Goal: Communication & Community: Answer question/provide support

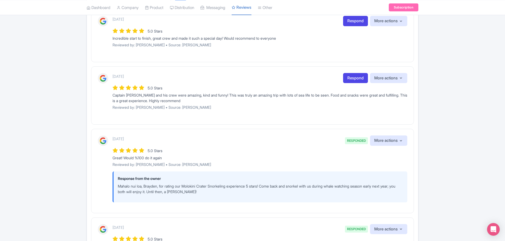
scroll to position [106, 0]
click at [356, 76] on link "Respond" at bounding box center [355, 78] width 25 height 10
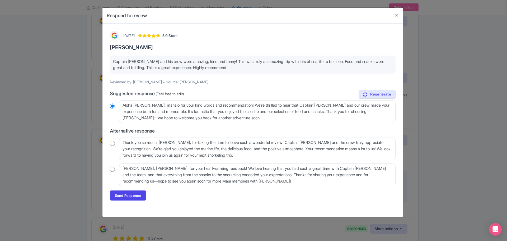
click at [112, 167] on input "radio" at bounding box center [112, 168] width 5 height 5
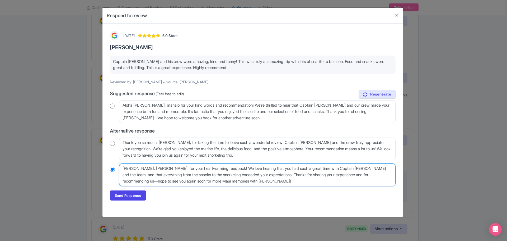
click at [163, 168] on textarea "Mahalo, MaryAlice, for your heartwarming feedback! We love hearing that you had…" at bounding box center [257, 174] width 276 height 23
radio input "true"
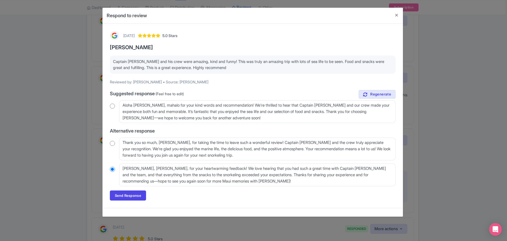
click at [112, 106] on input "radio" at bounding box center [112, 105] width 5 height 5
radio input "true"
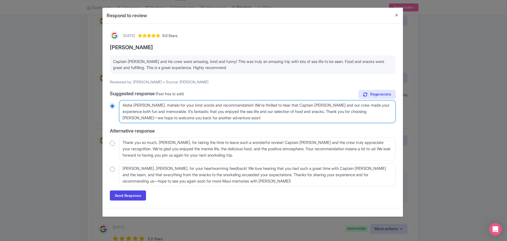
click at [155, 104] on textarea "Aloha MaryAlice, mahalo for your kind words and recommendation! We’re thrilled …" at bounding box center [257, 111] width 276 height 23
type textarea "Aloha MaryAlice, wmahalo for your kind words and recommendation! We’re thrilled…"
radio input "true"
type textarea "Aloha MaryAlice, w'mahalo for your kind words and recommendation! We’re thrille…"
radio input "true"
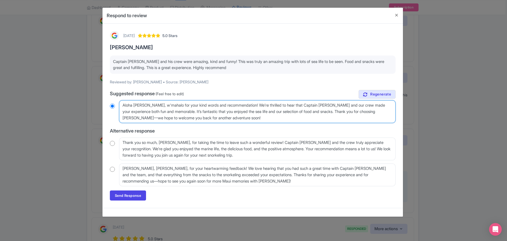
type textarea "Aloha MaryAlice, w'rmahalo for your kind words and recommendation! We’re thrill…"
radio input "true"
type textarea "Aloha MaryAlice, w'remahalo for your kind words and recommendation! We’re thril…"
radio input "true"
type textarea "Aloha MaryAlice, w're mahalo for your kind words and recommendation! We’re thri…"
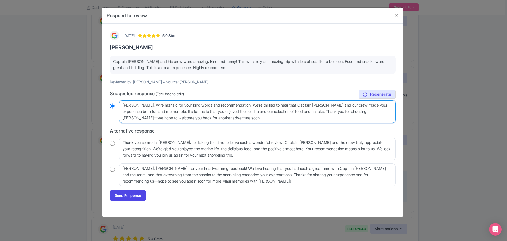
radio input "true"
type textarea "Aloha MaryAlice, w're gmahalo for your kind words and recommendation! We’re thr…"
radio input "true"
type textarea "Aloha MaryAlice, w're glmahalo for your kind words and recommendation! We’re th…"
radio input "true"
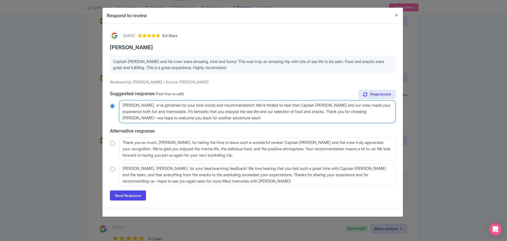
type textarea "Aloha MaryAlice, w're glamahalo for your kind words and recommendation! We’re t…"
radio input "true"
type textarea "Aloha MaryAlice, w're glad mahalo for your kind words and recommendation! We’re…"
radio input "true"
type textarea "Aloha MaryAlice, w're glad yumahalo for your kind words and recommendation! We’…"
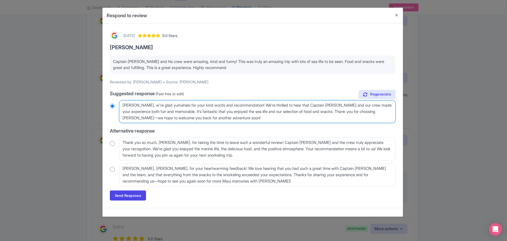
radio input "true"
type textarea "Aloha MaryAlice, w're glad yuoumahalo for your kind words and recommendation! W…"
radio input "true"
type textarea "Aloha MaryAlice, w're glad yuou mahalo for your kind words and recommendation! …"
radio input "true"
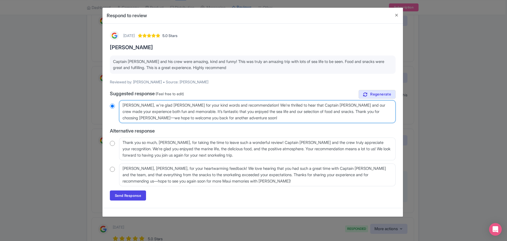
type textarea "Aloha MaryAlice, w're glad yuoumahalo for your kind words and recommendation! W…"
radio input "true"
type textarea "Aloha MaryAlice, w're glad yuomahalo for your kind words and recommendation! We…"
radio input "true"
type textarea "Aloha MaryAlice, w're glad yumahalo for your kind words and recommendation! We’…"
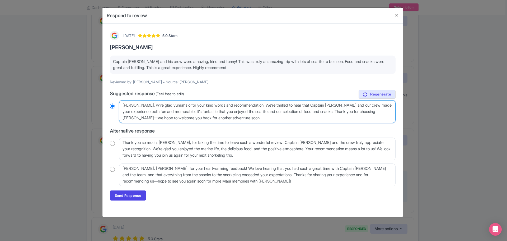
radio input "true"
type textarea "Aloha MaryAlice, w're glad ymahalo for your kind words and recommendation! We’r…"
radio input "true"
type textarea "Aloha MaryAlice, w're glad mahalo for your kind words and recommendation! We’re…"
radio input "true"
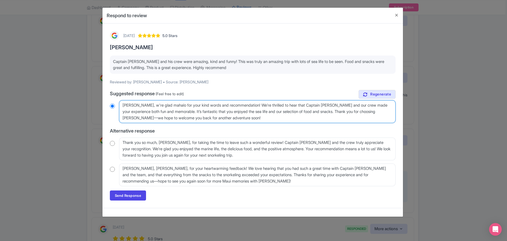
type textarea "Aloha MaryAlice, w're gladmahalo for your kind words and recommendation! We’re …"
radio input "true"
type textarea "Aloha MaryAlice, w're glamahalo for your kind words and recommendation! We’re t…"
radio input "true"
type textarea "Aloha MaryAlice, w're glmahalo for your kind words and recommendation! We’re th…"
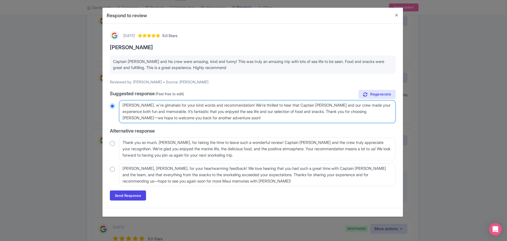
radio input "true"
type textarea "Aloha MaryAlice, w're gmahalo for your kind words and recommendation! We’re thr…"
radio input "true"
type textarea "Aloha MaryAlice, w're mahalo for your kind words and recommendation! We’re thri…"
radio input "true"
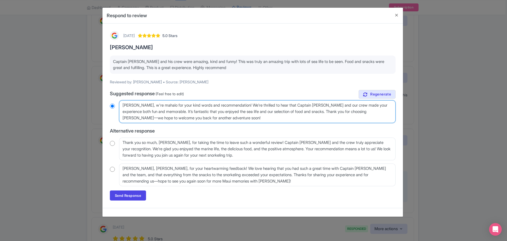
type textarea "Aloha MaryAlice, w'remahalo for your kind words and recommendation! We’re thril…"
radio input "true"
type textarea "Aloha MaryAlice, w'rmahalo for your kind words and recommendation! We’re thrill…"
radio input "true"
type textarea "Aloha MaryAlice, w'mahalo for your kind words and recommendation! We’re thrille…"
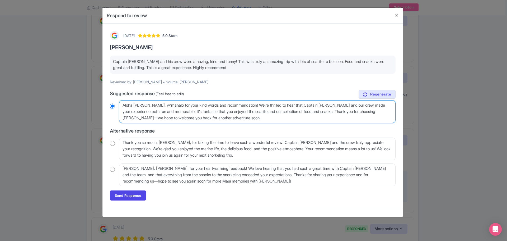
radio input "true"
type textarea "Aloha MaryAlice, wmahalo for your kind words and recommendation! We’re thrilled…"
radio input "true"
type textarea "Aloha MaryAlice, wemahalo for your kind words and recommendation! We’re thrille…"
radio input "true"
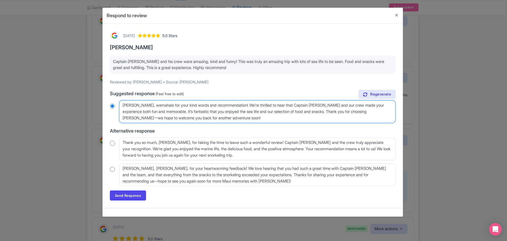
type textarea "Aloha MaryAlice, we'mahalo for your kind words and recommendation! We’re thrill…"
radio input "true"
type textarea "Aloha MaryAlice, we'remahalo for your kind words and recommendation! We’re thri…"
radio input "true"
type textarea "Aloha MaryAlice, we're mahalo for your kind words and recommendation! We’re thr…"
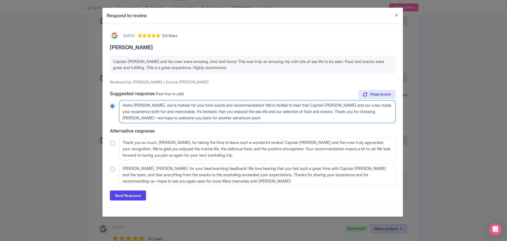
radio input "true"
type textarea "Aloha MaryAlice, we're glmahalo for your kind words and recommendation! We’re t…"
radio input "true"
type textarea "Aloha MaryAlice, we're glamahalo for your kind words and recommendation! We’re …"
radio input "true"
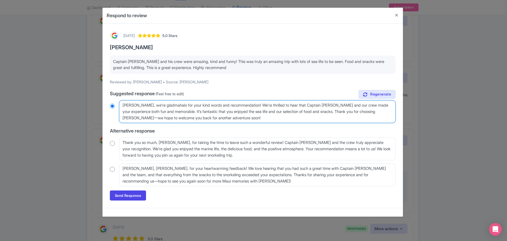
type textarea "Aloha MaryAlice, we're glad mahalo for your kind words and recommendation! We’r…"
radio input "true"
type textarea "Aloha MaryAlice, we're glad ymahalo for your kind words and recommendation! We’…"
radio input "true"
type textarea "Aloha MaryAlice, we're glad youmahalo for your kind words and recommendation! W…"
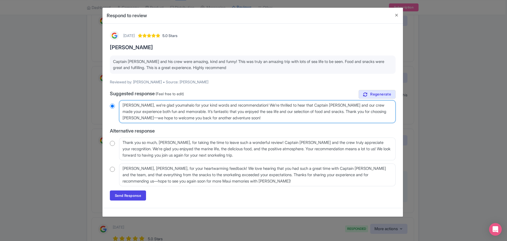
radio input "true"
type textarea "Aloha MaryAlice, we're glad you mahalo for your kind words and recommendation! …"
radio input "true"
type textarea "Aloha MaryAlice, we're glad you emahalo for your kind words and recommendation!…"
radio input "true"
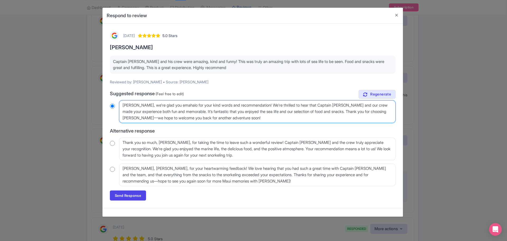
type textarea "Aloha MaryAlice, we're glad you enmahalo for your kind words and recommendation…"
radio input "true"
type textarea "Aloha MaryAlice, we're glad you enjmahalo for your kind words and recommendatio…"
radio input "true"
type textarea "Aloha MaryAlice, we're glad you enjomahalo for your kind words and recommendati…"
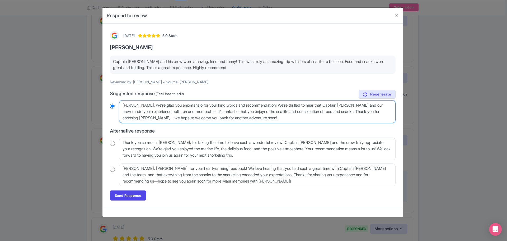
radio input "true"
type textarea "Aloha MaryAlice, we're glad you enjouemahalo for your kind words and recommenda…"
radio input "true"
type textarea "Aloha MaryAlice, we're glad you enjouedmahalo for your kind words and recommend…"
radio input "true"
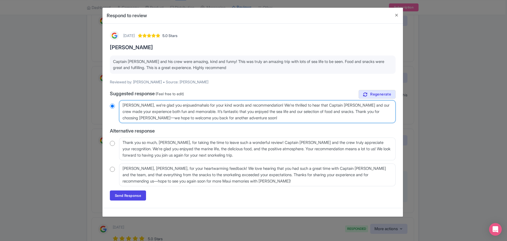
type textarea "Aloha MaryAlice, we're glad you enjouemahalo for your kind words and recommenda…"
radio input "true"
type textarea "Aloha MaryAlice, we're glad you enjoumahalo for your kind words and recommendat…"
radio input "true"
type textarea "Aloha MaryAlice, we're glad you enjomahalo for your kind words and recommendati…"
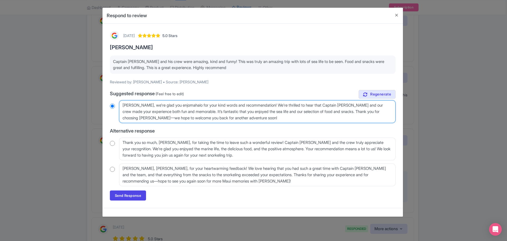
radio input "true"
type textarea "Aloha MaryAlice, we're glad you enjoymahalo for your kind words and recommendat…"
radio input "true"
type textarea "Aloha MaryAlice, we're glad you enjoyemahalo for your kind words and recommenda…"
radio input "true"
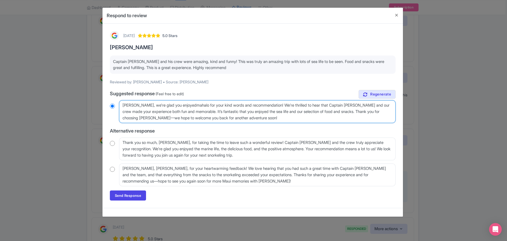
type textarea "Aloha MaryAlice, we're glad you enjoyed mahalo for your kind words and recommen…"
radio input "true"
type textarea "Aloha MaryAlice, we're glad you enjoyed ymahalo for your kind words and recomme…"
radio input "true"
type textarea "Aloha MaryAlice, we're glad you enjoyed youmahalo for your kind words and recom…"
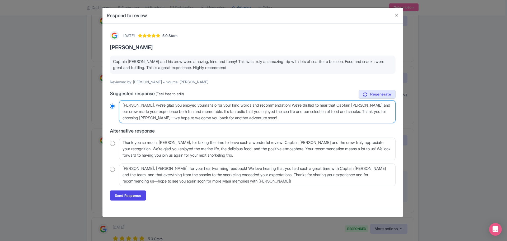
radio input "true"
type textarea "Aloha MaryAlice, we're glad you enjoyed yourmahalo for your kind words and reco…"
radio input "true"
type textarea "Aloha MaryAlice, we're glad you enjoyed your mahalo for your kind words and rec…"
radio input "true"
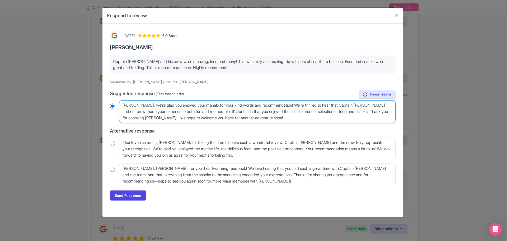
type textarea "Aloha MaryAlice, we're glad you enjoyed your Mmahalo for your kind words and re…"
radio input "true"
type textarea "Aloha MaryAlice, we're glad you enjoyed your Momahalo for your kind words and r…"
radio input "true"
type textarea "Aloha MaryAlice, we're glad you enjoyed your Molmahalo for your kind words and …"
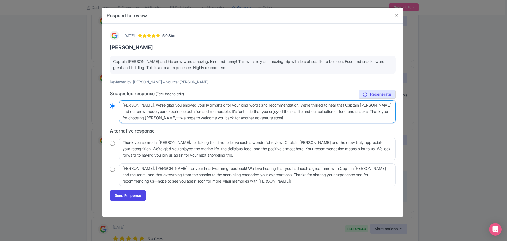
radio input "true"
type textarea "Aloha MaryAlice, we're glad you enjoyed your Molomahalo for your kind words and…"
radio input "true"
type textarea "Aloha MaryAlice, we're glad you enjoyed your Molokmahalo for your kind words an…"
radio input "true"
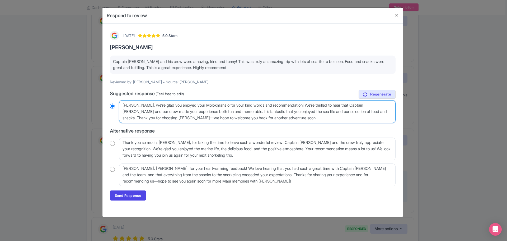
type textarea "Aloha MaryAlice, we're glad you enjoyed your Molokimahalo for your kind words a…"
radio input "true"
type textarea "Aloha MaryAlice, we're glad you enjoyed your Molokmahalo for your kind words an…"
radio input "true"
type textarea "Aloha MaryAlice, we're glad you enjoyed your Molomahalo for your kind words and…"
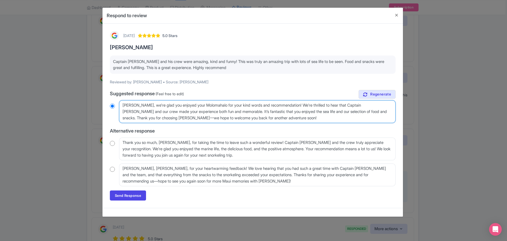
radio input "true"
type textarea "Aloha MaryAlice, we're glad you enjoyed your Molmahalo for your kind words and …"
radio input "true"
type textarea "Aloha MaryAlice, we're glad you enjoyed your Momahalo for your kind words and r…"
radio input "true"
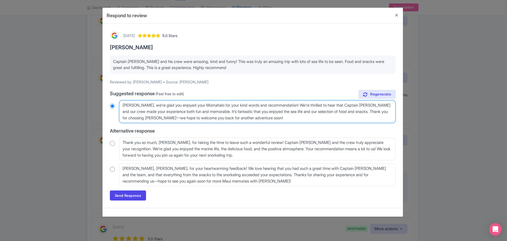
type textarea "Aloha MaryAlice, we're glad you enjoyed your Mmahalo for your kind words and re…"
radio input "true"
type textarea "Aloha MaryAlice, we're glad you enjoyed your mahalo for your kind words and rec…"
radio input "true"
type textarea "Aloha MaryAlice, we're glad you enjoyed your tmahalo for your kind words and re…"
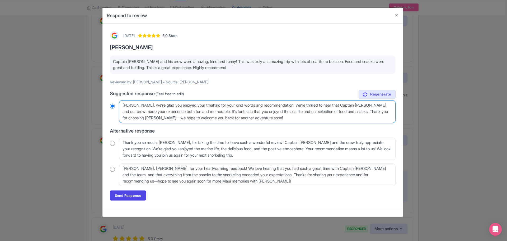
radio input "true"
type textarea "Aloha MaryAlice, we're glad you enjoyed your trmahalo for your kind words and r…"
radio input "true"
type textarea "Aloha MaryAlice, we're glad you enjoyed your trimahalo for your kind words and …"
radio input "true"
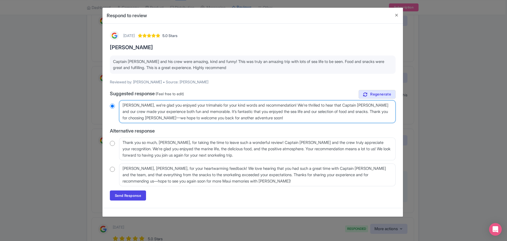
type textarea "Aloha MaryAlice, we're glad you enjoyed your tripmahalo for your kind words and…"
radio input "true"
type textarea "Aloha MaryAlice, we're glad you enjoyed your trip mahalo for your kind words an…"
radio input "true"
type textarea "Aloha MaryAlice, we're glad you enjoyed your trip tmahalo for your kind words a…"
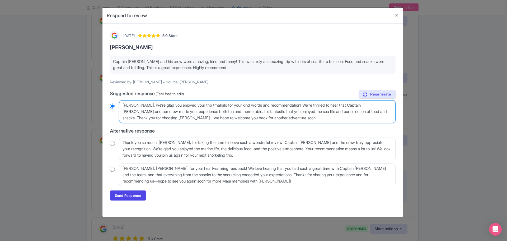
radio input "true"
type textarea "Aloha MaryAlice, we're glad you enjoyed your trip to mahalo for your kind words…"
radio input "true"
type textarea "Aloha MaryAlice, we're glad you enjoyed your trip to tmahalo for your kind word…"
radio input "true"
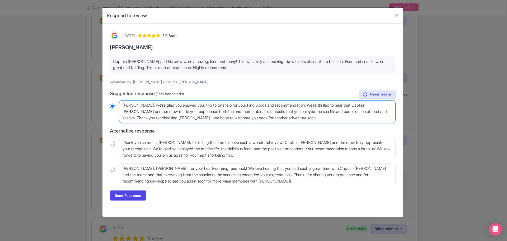
type textarea "Aloha MaryAlice, we're glad you enjoyed your trip to thmahalo for your kind wor…"
radio input "true"
type textarea "Aloha MaryAlice, we're glad you enjoyed your trip to the mahalo for your kind w…"
radio input "true"
type textarea "Aloha MaryAlice, we're glad you enjoyed your trip to the Mmahalo for your kind …"
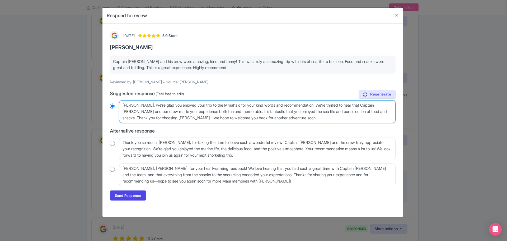
radio input "true"
type textarea "Aloha MaryAlice, we're glad you enjoyed your trip to the Momahalo for your kind…"
radio input "true"
type textarea "Aloha MaryAlice, we're glad you enjoyed your trip to the Molmahalo for your kin…"
radio input "true"
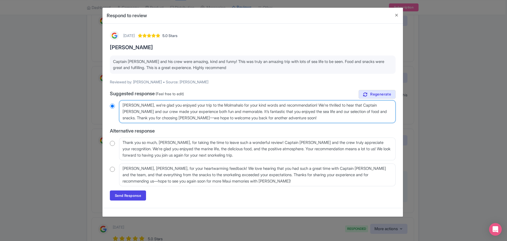
type textarea "Aloha MaryAlice, we're glad you enjoyed your trip to the Molomahalo for your ki…"
radio input "true"
type textarea "Aloha MaryAlice, we're glad you enjoyed your trip to the Molokmahalo for your k…"
radio input "true"
type textarea "Aloha MaryAlice, we're glad you enjoyed your trip to the Molokimahalo for your …"
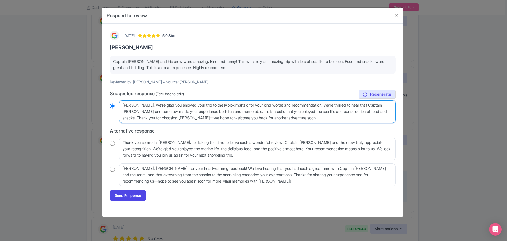
radio input "true"
type textarea "Aloha MaryAlice, we're glad you enjoyed your trip to the Molokinmahalo for your…"
radio input "true"
type textarea "Aloha MaryAlice, we're glad you enjoyed your trip to the Molokinimahalo for you…"
radio input "true"
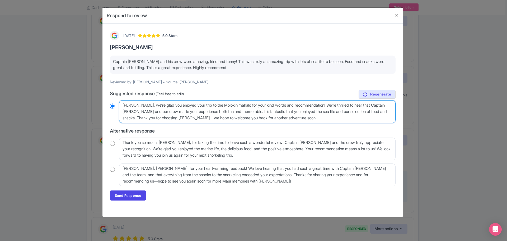
type textarea "Aloha MaryAlice, we're glad you enjoyed your trip to the Molokini mahalo for yo…"
radio input "true"
type textarea "Aloha MaryAlice, we're glad you enjoyed your trip to the Molokini Cmahalo for y…"
radio input "true"
type textarea "Aloha MaryAlice, we're glad you enjoyed your trip to the Molokini Crmahalo for …"
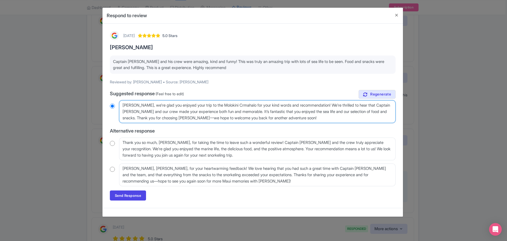
radio input "true"
type textarea "Aloha MaryAlice, we're glad you enjoyed your trip to the Molokini Cratmahalo fo…"
radio input "true"
type textarea "Aloha MaryAlice, we're glad you enjoyed your trip to the Molokini Cratermahalo …"
radio input "true"
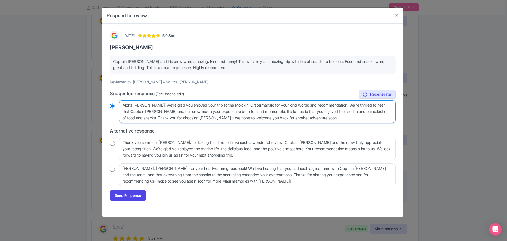
type textarea "Aloha MaryAlice, we're glad you enjoyed your trip to the Molokini Crater mahalo…"
radio input "true"
type textarea "Aloha MaryAlice, we're glad you enjoyed your trip to the Molokini Crater wmahal…"
radio input "true"
type textarea "Aloha MaryAlice, we're glad you enjoyed your trip to the Molokini Crater wimaha…"
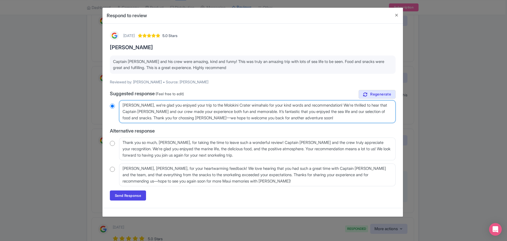
radio input "true"
type textarea "Aloha MaryAlice, we're glad you enjoyed your trip to the Molokini Crater witmah…"
radio input "true"
type textarea "Aloha MaryAlice, we're glad you enjoyed your trip to the Molokini Crater withma…"
radio input "true"
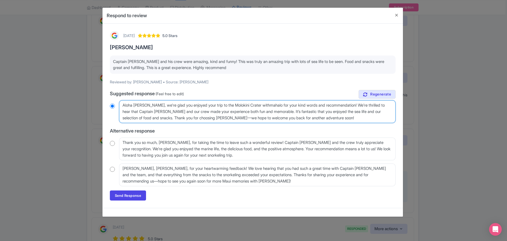
type textarea "Aloha MaryAlice, we're glad you enjoyed your trip to the Molokini Crater with m…"
radio input "true"
type textarea "Aloha MaryAlice, we're glad you enjoyed your trip to the Molokini Crater with M…"
radio input "true"
type textarea "Aloha MaryAlice, we're glad you enjoyed your trip to the Molokini Crater with M…"
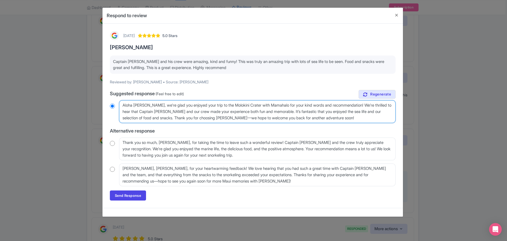
radio input "true"
type textarea "Aloha MaryAlice, we're glad you enjoyed your trip to the Molokini Crater with M…"
radio input "true"
type textarea "Aloha MaryAlice, we're glad you enjoyed your trip to the Molokini Crater with M…"
radio input "true"
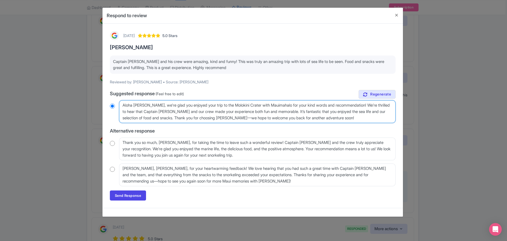
type textarea "Aloha MaryAlice, we're glad you enjoyed your trip to the Molokini Crater with M…"
radio input "true"
type textarea "Aloha MaryAlice, we're glad you enjoyed your trip to the Molokini Crater with M…"
radio input "true"
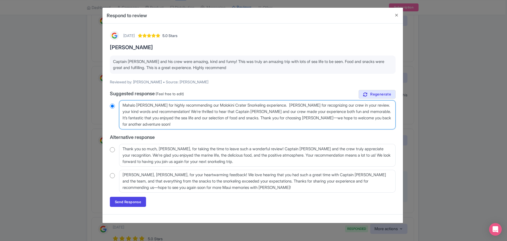
click at [251, 102] on textarea "Aloha MaryAlice, mahalo for your kind words and recommendation! We’re thrilled …" at bounding box center [257, 114] width 276 height 29
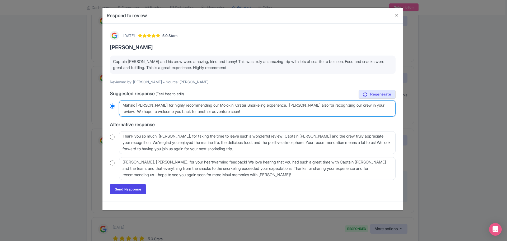
click at [238, 111] on textarea "Aloha MaryAlice, mahalo for your kind words and recommendation! We’re thrilled …" at bounding box center [257, 108] width 276 height 16
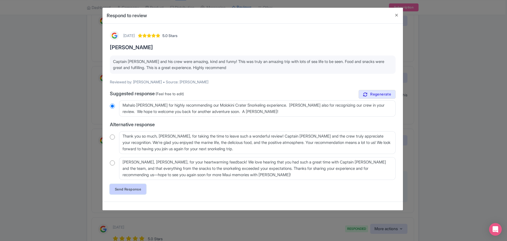
click at [133, 189] on link "Send Response" at bounding box center [128, 189] width 36 height 10
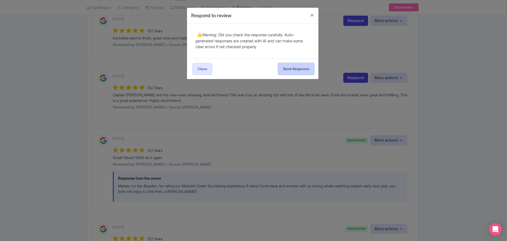
click at [297, 68] on button "Send Response" at bounding box center [296, 69] width 36 height 12
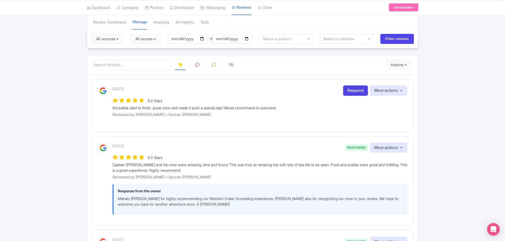
scroll to position [53, 0]
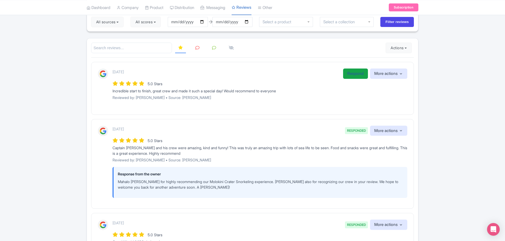
click at [356, 74] on link "Respond" at bounding box center [355, 73] width 25 height 10
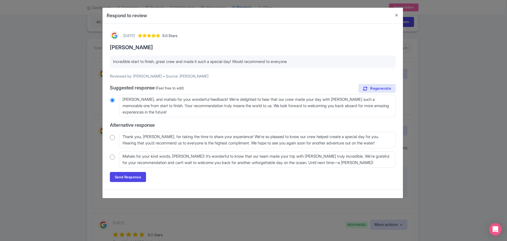
click at [112, 156] on input "radio" at bounding box center [112, 156] width 5 height 5
click at [136, 156] on textarea "Mahalo for your kind words, Jon! It’s wonderful to know that our team made your…" at bounding box center [257, 159] width 276 height 16
radio input "true"
type textarea "Mahalo Jon! It’s wonderful to know that our team made your trip with Maui Snork…"
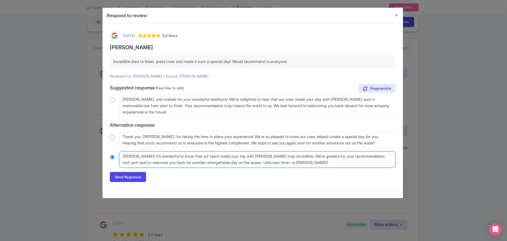
radio input "true"
type textarea "Mahalo Jon ! It’s wonderful to know that our team made your trip with Maui Snor…"
radio input "true"
type textarea "Mahalo Jon f! It’s wonderful to know that our team made your trip with Maui Sno…"
radio input "true"
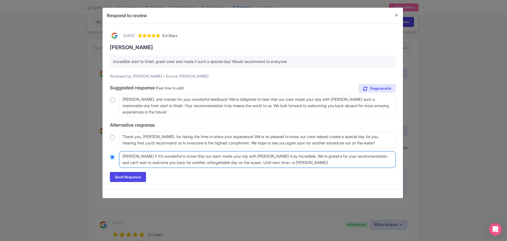
type textarea "Mahalo Jon fo! It’s wonderful to know that our team made your trip with Maui Sn…"
radio input "true"
type textarea "Mahalo Jon for! It’s wonderful to know that our team made your trip with Maui S…"
radio input "true"
type textarea "Mahalo Jon for r! It’s wonderful to know that our team made your trip with Maui…"
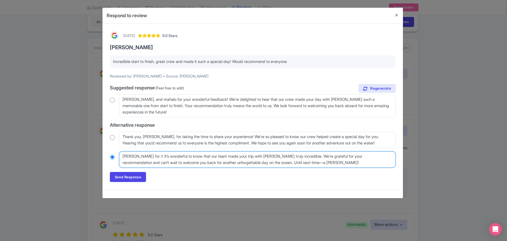
radio input "true"
type textarea "Mahalo Jon for re! It’s wonderful to know that our team made your trip with Mau…"
radio input "true"
type textarea "Mahalo Jon for rec! It’s wonderful to know that our team made your trip with Ma…"
radio input "true"
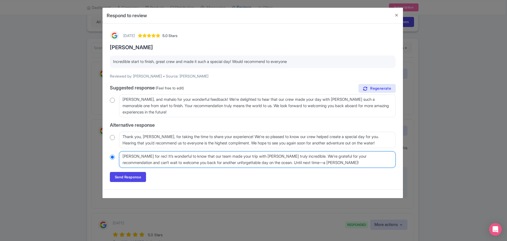
type textarea "Mahalo Jon for reco! It’s wonderful to know that our team made your trip with M…"
radio input "true"
type textarea "Mahalo Jon for recom! It’s wonderful to know that our team made your trip with …"
radio input "true"
type textarea "Mahalo Jon for recomm! It’s wonderful to know that our team made your trip with…"
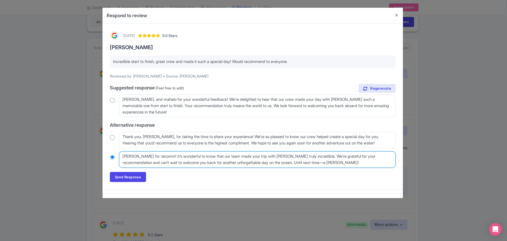
radio input "true"
type textarea "Mahalo Jon for recomme! It’s wonderful to know that our team made your trip wit…"
radio input "true"
type textarea "Mahalo Jon for recommen! It’s wonderful to know that our team made your trip wi…"
radio input "true"
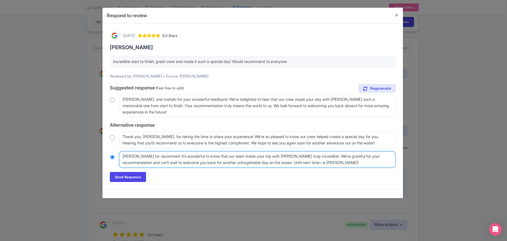
type textarea "Mahalo Jon for recommeni! It’s wonderful to know that our team made your trip w…"
radio input "true"
type textarea "Mahalo Jon for recommenid! It’s wonderful to know that our team made your trip …"
radio input "true"
type textarea "Mahalo Jon for recommenidn! It’s wonderful to know that our team made your trip…"
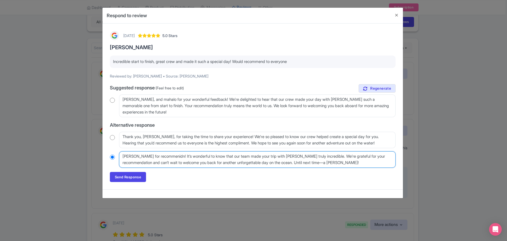
radio input "true"
type textarea "Mahalo Jon for recommenidng! It’s wonderful to know that our team made your tri…"
radio input "true"
type textarea "Mahalo Jon for recommenidng ! It’s wonderful to know that our team made your tr…"
radio input "true"
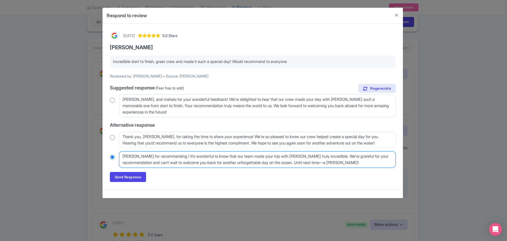
type textarea "Mahalo Jon for recommenidng o! It’s wonderful to know that our team made your t…"
radio input "true"
type textarea "Mahalo Jon for recommenidng ! It’s wonderful to know that our team made your tr…"
radio input "true"
type textarea "Mahalo Jon for recommenidng! It’s wonderful to know that our team made your tri…"
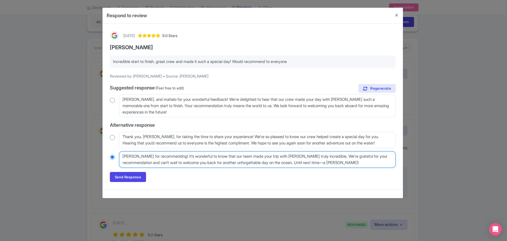
radio input "true"
type textarea "Mahalo Jon for recommenidn! It’s wonderful to know that our team made your trip…"
radio input "true"
type textarea "Mahalo Jon for recommenid! It’s wonderful to know that our team made your trip …"
radio input "true"
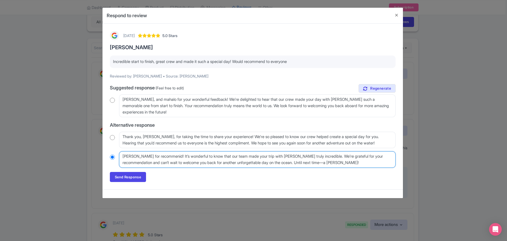
type textarea "Mahalo Jon for recommeni! It’s wonderful to know that our team made your trip w…"
radio input "true"
type textarea "Mahalo Jon for recommen! It’s wonderful to know that our team made your trip wi…"
radio input "true"
type textarea "Mahalo Jon for recommendi! It’s wonderful to know that our team made your trip …"
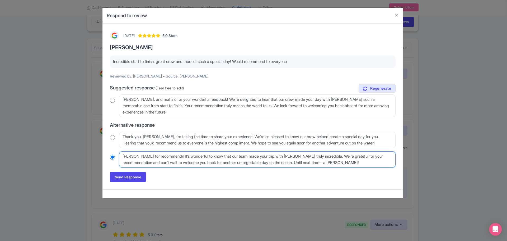
radio input "true"
type textarea "Mahalo Jon for recommendin! It’s wonderful to know that our team made your trip…"
radio input "true"
type textarea "Mahalo Jon for recommending! It’s wonderful to know that our team made your tri…"
radio input "true"
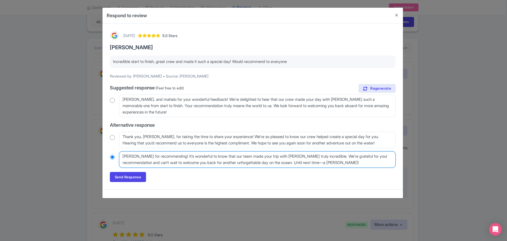
type textarea "Mahalo Jon for recommending ! It’s wonderful to know that our team made your tr…"
radio input "true"
type textarea "Mahalo Jon for recommending ou! It’s wonderful to know that our team made your …"
radio input "true"
type textarea "Mahalo Jon for recommending our! It’s wonderful to know that our team made your…"
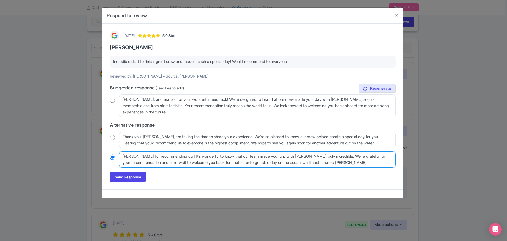
radio input "true"
type textarea "Mahalo Jon for recommending our ! It’s wonderful to know that our team made you…"
radio input "true"
type textarea "Mahalo Jon for recommending our M! It’s wonderful to know that our team made yo…"
radio input "true"
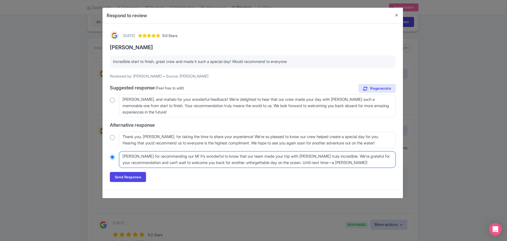
type textarea "Mahalo Jon for recommending our Mo! It’s wonderful to know that our team made y…"
radio input "true"
type textarea "Mahalo Jon for recommending our Mol! It’s wonderful to know that our team made …"
radio input "true"
type textarea "Mahalo Jon for recommending our Molo! It’s wonderful to know that our team made…"
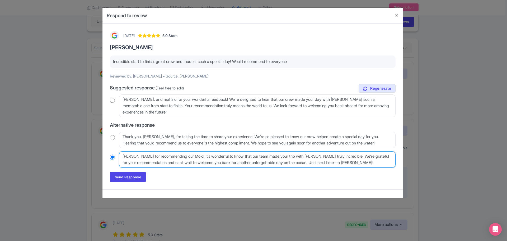
radio input "true"
type textarea "Mahalo Jon for recommending our Molok! It’s wonderful to know that our team mad…"
radio input "true"
type textarea "Mahalo Jon for recommending our Moloki! It’s wonderful to know that our team ma…"
radio input "true"
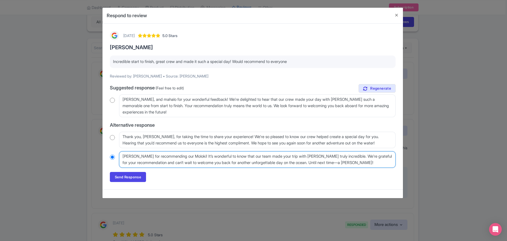
type textarea "Mahalo Jon for recommending our Molokin! It’s wonderful to know that our team m…"
radio input "true"
type textarea "Mahalo Jon for recommending our Molokini! It’s wonderful to know that our team …"
radio input "true"
type textarea "Mahalo Jon for recommending our Molokini ! It’s wonderful to know that our team…"
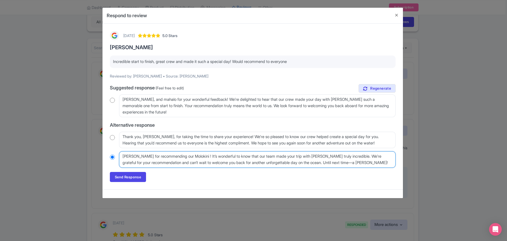
radio input "true"
type textarea "Mahalo Jon for recommending our Molokini C! It’s wonderful to know that our tea…"
radio input "true"
type textarea "Mahalo Jon for recommending our Molokini ! It’s wonderful to know that our team…"
radio input "true"
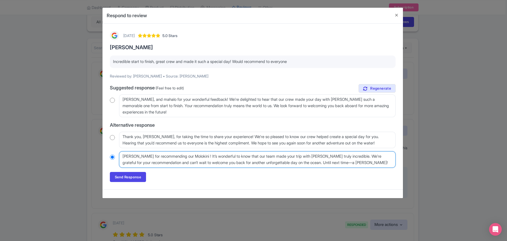
type textarea "Mahalo Jon for recommending our Molokini! It’s wonderful to know that our team …"
radio input "true"
type textarea "Mahalo Jon for recommending our Molokini ! It’s wonderful to know that our team…"
radio input "true"
type textarea "Mahalo Jon for recommending our Molokini C! It’s wonderful to know that our tea…"
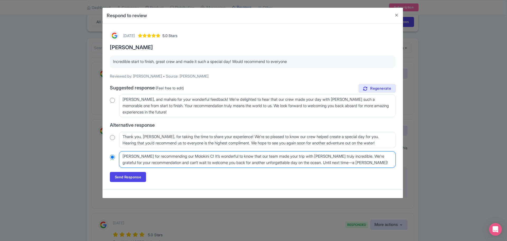
radio input "true"
type textarea "Mahalo Jon for recommending our Molokini Cr! It’s wonderful to know that our te…"
radio input "true"
type textarea "Mahalo Jon for recommending o! It’s wonderful to know that our team made your t…"
radio input "true"
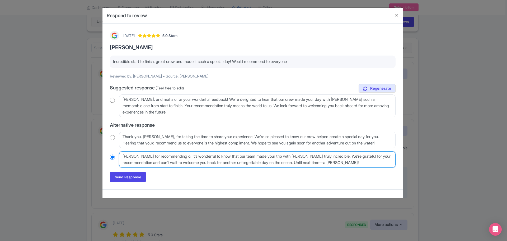
type textarea "Mahalo Jon for recommending ! It’s wonderful to know that our team made your tr…"
radio input "true"
type textarea "Mahalo Jon for recommending ou! It’s wonderful to know that our team made your …"
radio input "true"
type textarea "Mahalo Jon for recommending our! It’s wonderful to know that our team made your…"
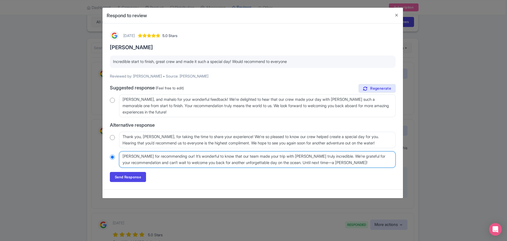
radio input "true"
type textarea "Mahalo Jon for recommending our ! It’s wonderful to know that our team made you…"
radio input "true"
type textarea "Mahalo Jon for recommending our M! It’s wonderful to know that our team made yo…"
radio input "true"
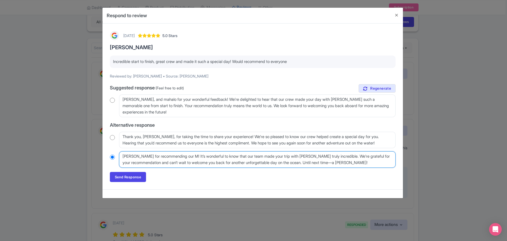
type textarea "Mahalo Jon for recommending our Mo! It’s wonderful to know that our team made y…"
radio input "true"
type textarea "Mahalo Jon for recommending our Mol! It’s wonderful to know that our team made …"
radio input "true"
type textarea "Mahalo Jon for recommending our Molo! It’s wonderful to know that our team made…"
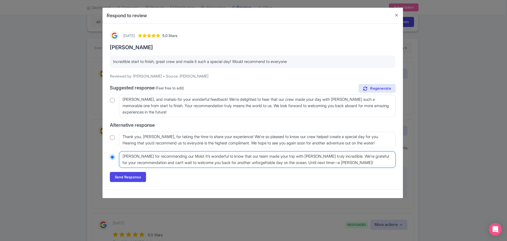
radio input "true"
type textarea "Mahalo Jon for recommending our Molok! It’s wonderful to know that our team mad…"
radio input "true"
type textarea "Mahalo Jon for recommending our Moloki! It’s wonderful to know that our team ma…"
radio input "true"
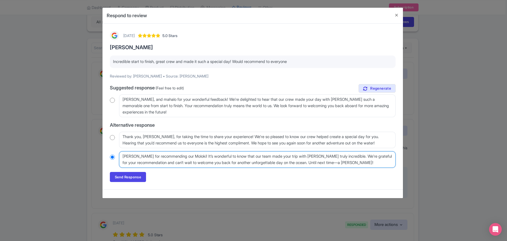
type textarea "Mahalo Jon for recommending our Molokin! It’s wonderful to know that our team m…"
radio input "true"
type textarea "Mahalo Jon for recommending our Molokini! It’s wonderful to know that our team …"
radio input "true"
type textarea "Mahalo Jon for recommending our Molokini ! It’s wonderful to know that our team…"
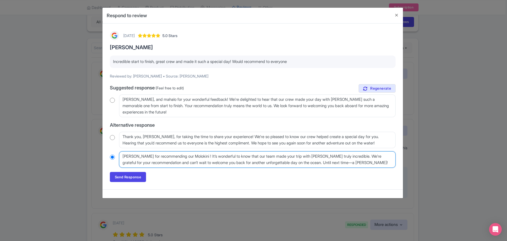
radio input "true"
type textarea "Mahalo Jon for recommending our Molokini C! It’s wonderful to know that our tea…"
radio input "true"
type textarea "Mahalo Jon for recommending our Molokini Cr! It’s wonderful to know that our te…"
radio input "true"
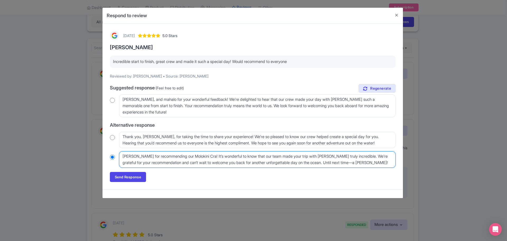
type textarea "Mahalo Jon for recommending our Molokini Crat! It’s wonderful to know that our …"
radio input "true"
type textarea "Mahalo Jon for recommending our Molokini Crater! It’s wonderful to know that ou…"
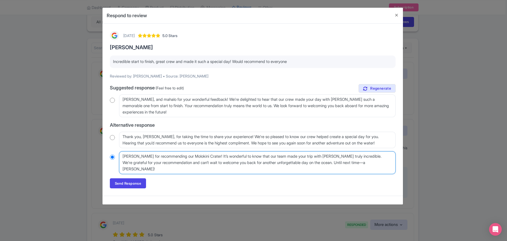
radio input "true"
type textarea "Mahalo Jon for recommending our Molokini Crater ! It’s wonderful to know that o…"
radio input "true"
type textarea "Mahalo Jon for recommending our Molokini Crater S! It’s wonderful to know that …"
radio input "true"
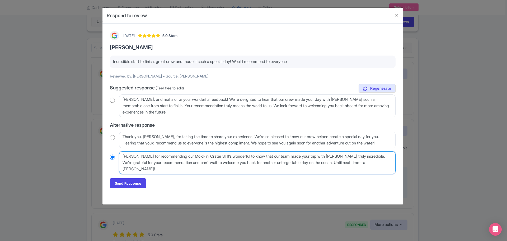
type textarea "Mahalo Jon for recommending our Molokini Crater Sn! It’s wonderful to know that…"
radio input "true"
type textarea "Mahalo Jon for recommending our Molokini Crater Sno! It’s wonderful to know tha…"
radio input "true"
type textarea "Mahalo Jon for recommending our Molokini Crater Snor! It’s wonderful to know th…"
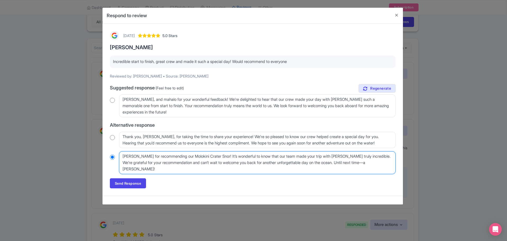
radio input "true"
type textarea "Mahalo Jon for recommending our Molokini Crater Snork! It’s wonderful to know t…"
radio input "true"
type textarea "Mahalo Jon for recommending our Molokini Crater Snorke! It’s wonderful to know …"
radio input "true"
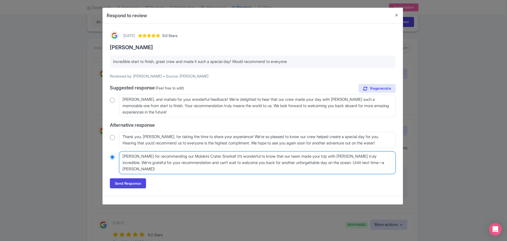
type textarea "Mahalo Jon for recommending our Molokini Crater Snorkeli! It’s wonderful to kno…"
radio input "true"
type textarea "Mahalo Jon for recommending our Molokini Crater Snorkelin! It’s wonderful to kn…"
radio input "true"
type textarea "Mahalo Jon for recommending our Molokini Crater Snorkeling! It’s wonderful to k…"
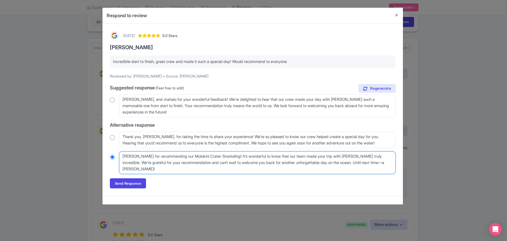
radio input "true"
type textarea "Mahalo Jon for recommending our Molokini Crater Snorkeling ! It’s wonderful to …"
radio input "true"
type textarea "Mahalo Jon for recommending our Molokini Crater Snorkeling e! It’s wonderful to…"
radio input "true"
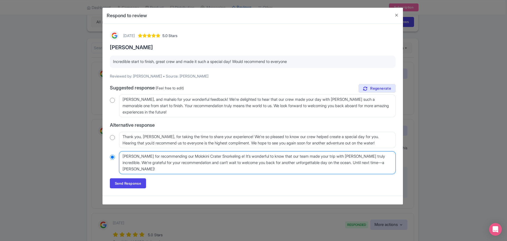
type textarea "Mahalo Jon for recommending our Molokini Crater Snorkeling ex! It’s wonderful t…"
radio input "true"
type textarea "Mahalo Jon for recommending our Molokini Crater Snorkeling exp! It’s wonderful …"
radio input "true"
type textarea "Mahalo Jon for recommending our Molokini Crater Snorkeling exper! It’s wonderfu…"
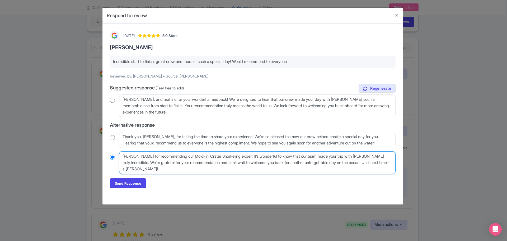
radio input "true"
type textarea "Mahalo Jon for recommending our Molokini Crater Snorkeling experi! It’s wonderf…"
radio input "true"
type textarea "Mahalo Jon for recommending our Molokini Crater Snorkeling experie! It’s wonder…"
radio input "true"
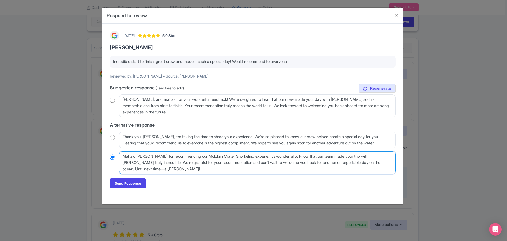
type textarea "Mahalo Jon for recommending our Molokini Crater Snorkeling experien! It’s wonde…"
radio input "true"
type textarea "Mahalo Jon for recommending our Molokini Crater Snorkeling experience! It’s won…"
radio input "true"
type textarea "Mahalo Jon for recommending our Molokini Crater Snorkeling experience.! It’s wo…"
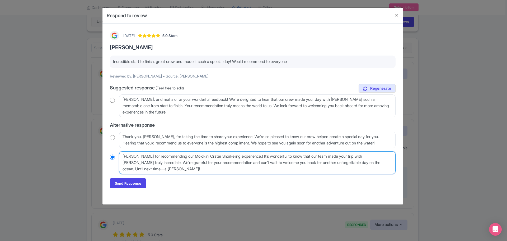
radio input "true"
type textarea "Mahalo Jon for recommending our Molokini Crater Snorkeling experience. ! It’s w…"
radio input "true"
type textarea "Mahalo Jon for recommending our Molokini Crater Snorkeling experience. ! It’s w…"
radio input "true"
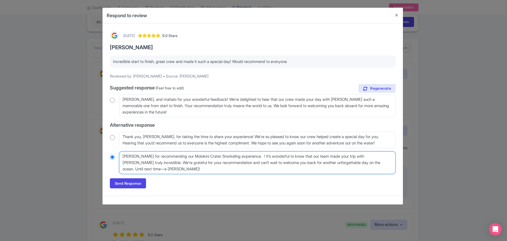
type textarea "Mahalo Jon for recommending our Molokini Crater Snorkeling experience. W! It’s …"
radio input "true"
type textarea "Mahalo Jon for recommending our Molokini Crater Snorkeling experience. We! It’s…"
radio input "true"
type textarea "Mahalo Jon for recommending our Molokini Crater Snorkeling experience. We'! It’…"
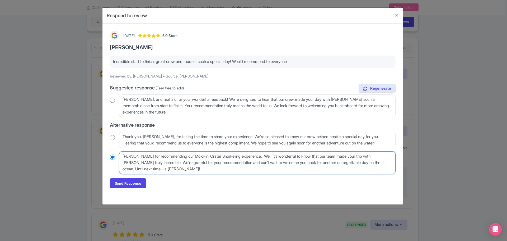
radio input "true"
type textarea "Mahalo Jon for recommending our Molokini Crater Snorkeling experience. We're! I…"
radio input "true"
type textarea "Mahalo Jon for recommending our Molokini Crater Snorkeling experience. We're ! …"
radio input "true"
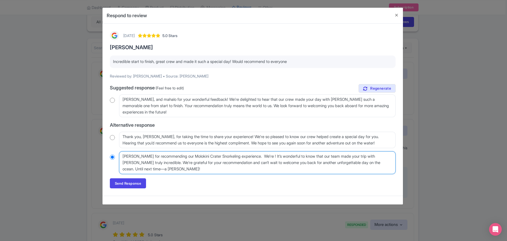
type textarea "Mahalo Jon for recommending our Molokini Crater Snorkeling experience. We're p!…"
radio input "true"
type textarea "Mahalo Jon for recommending our Molokini Crater Snorkeling experience. We're pl…"
radio input "true"
type textarea "Mahalo Jon for recommending our Molokini Crater Snorkeling experience. We're pl…"
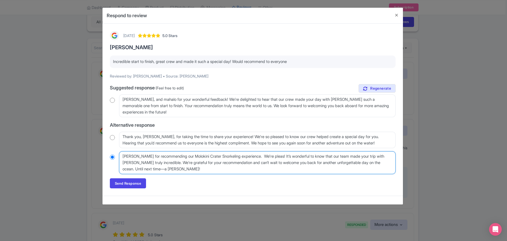
radio input "true"
type textarea "Mahalo Jon for recommending our Molokini Crater Snorkeling experience. We're pl…"
radio input "true"
type textarea "Mahalo Jon for recommending our Molokini Crater Snorkeling experience. We're pl…"
radio input "true"
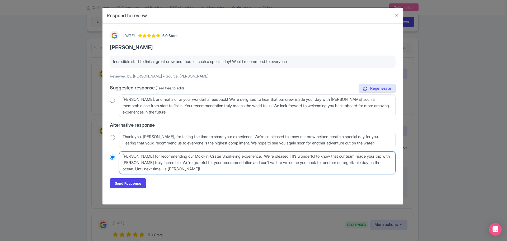
type textarea "Mahalo Jon for recommending our Molokini Crater Snorkeling experience. We're pl…"
radio input "true"
type textarea "Mahalo Jon for recommending our Molokini Crater Snorkeling experience. We're pl…"
radio input "true"
type textarea "Mahalo Jon for recommending our Molokini Crater Snorkeling experience. We're pl…"
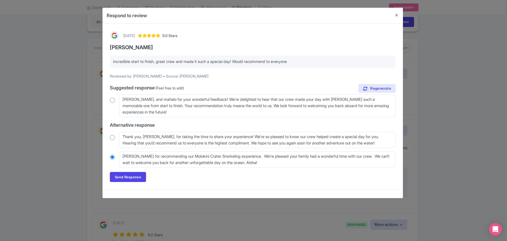
click at [205, 174] on div "Send Response Send Response" at bounding box center [253, 177] width 286 height 10
click at [133, 175] on link "Send Response" at bounding box center [128, 177] width 36 height 10
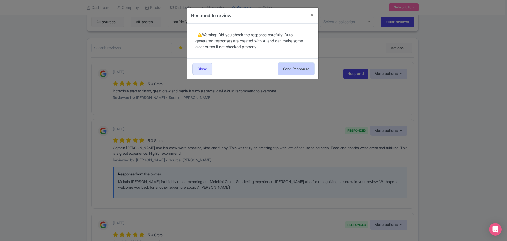
click at [297, 67] on button "Send Response" at bounding box center [296, 69] width 36 height 12
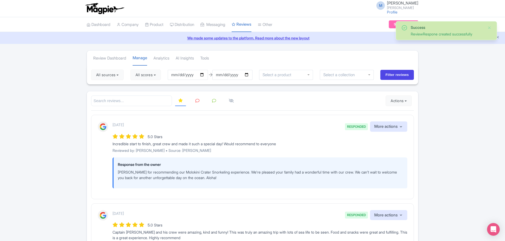
click at [198, 101] on icon at bounding box center [197, 100] width 4 height 4
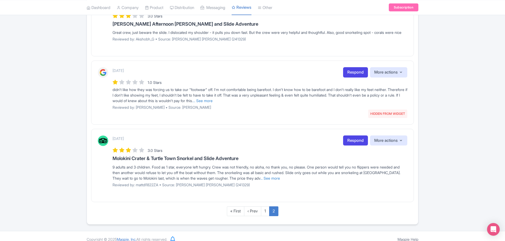
scroll to position [510, 0]
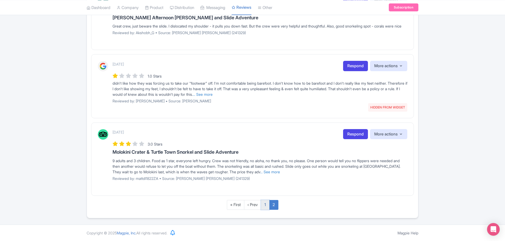
click at [265, 204] on link "1" at bounding box center [265, 205] width 8 height 10
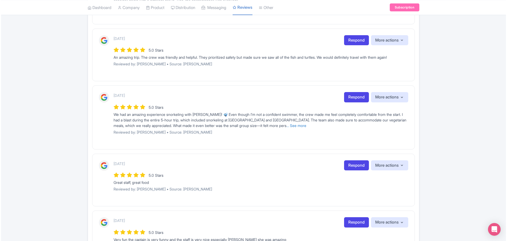
scroll to position [534, 0]
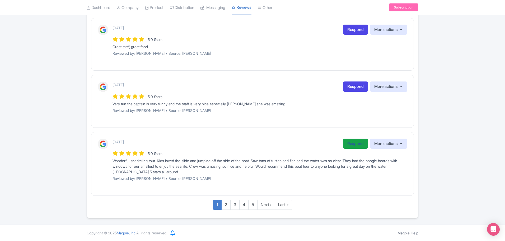
click at [352, 144] on link "Respond" at bounding box center [355, 143] width 25 height 10
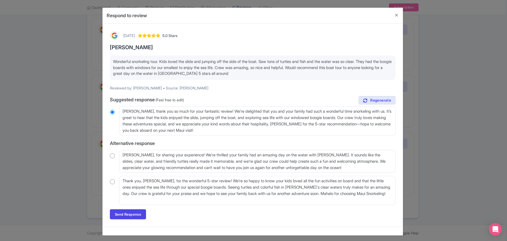
scroll to position [2, 0]
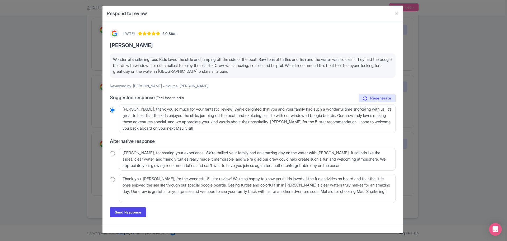
click at [113, 151] on input "radio" at bounding box center [112, 153] width 5 height 5
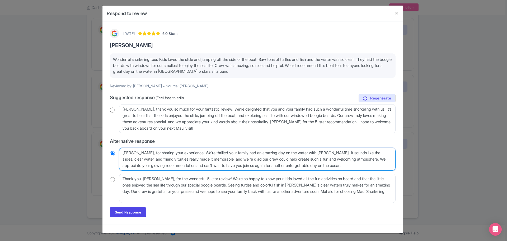
click at [153, 151] on textarea "Mahalo, Lou, for sharing your experience! We’re thrilled your family had an ama…" at bounding box center [257, 159] width 276 height 23
radio input "true"
type textarea "Mahalo, Lou, for rsharing your experience! We’re thrilled your family had an am…"
radio input "true"
type textarea "Mahalo, Lou, for resharing your experience! We’re thrilled your family had an a…"
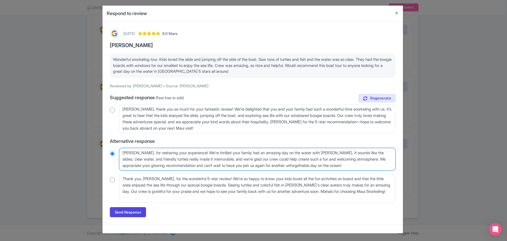
radio input "true"
type textarea "Mahalo, Lou, for recsharing your experience! We’re thrilled your family had an …"
radio input "true"
type textarea "Mahalo, Lou, for recosharing your experience! We’re thrilled your family had an…"
radio input "true"
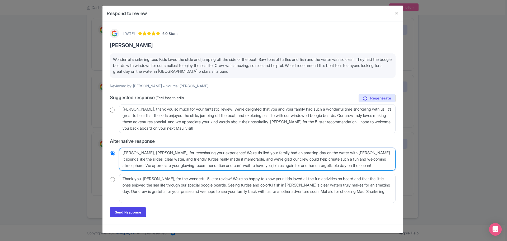
type textarea "Mahalo, Lou, for recomsharing your experience! We’re thrilled your family had a…"
radio input "true"
type textarea "Mahalo, Lou, for recommsharing your experience! We’re thrilled your family had …"
radio input "true"
type textarea "Mahalo, Lou, for recommesharing your experience! We’re thrilled your family had…"
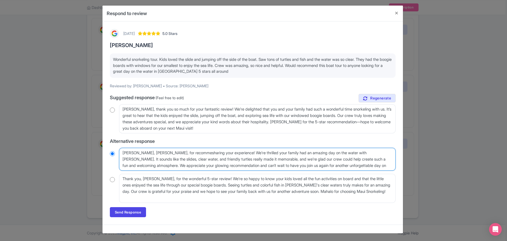
radio input "true"
type textarea "Mahalo, Lou, for recommensharing your experience! We’re thrilled your family ha…"
radio input "true"
type textarea "Mahalo, Lou, for recommeninsharing your experience! We’re thrilled your family …"
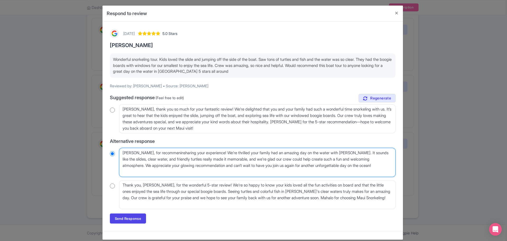
radio input "true"
type textarea "Mahalo, Lou, for recommenindsharing your experience! We’re thrilled your family…"
radio input "true"
type textarea "Mahalo, Lou, for recommeninsharing your experience! We’re thrilled your family …"
radio input "true"
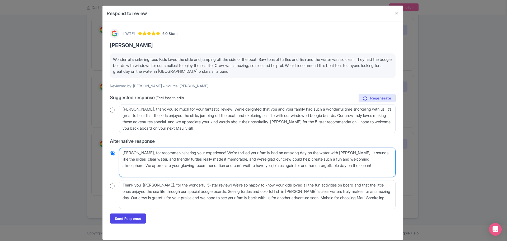
type textarea "Mahalo, Lou, for recommeningsharing your experience! We’re thrilled your family…"
radio input "true"
type textarea "Mahalo, Lou, for recommening sharing your experience! We’re thrilled your famil…"
radio input "true"
type textarea "Mahalo, Lou, for recommening ousharing your experience! We’re thrilled your fam…"
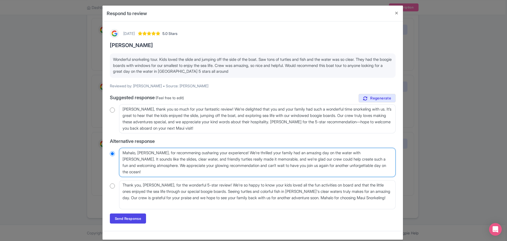
radio input "true"
type textarea "Mahalo, Lou, for recommening oursharing your experience! We’re thrilled your fa…"
radio input "true"
type textarea "Mahalo, Lou, for recommening our sharing your experience! We’re thrilled your f…"
radio input "true"
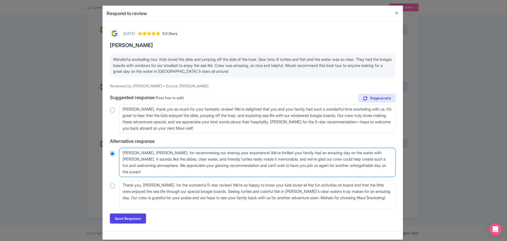
type textarea "Mahalo, Lou, for recommening our Msharing your experience! We’re thrilled your …"
radio input "true"
type textarea "Mahalo, Lou, for recommening our Mosharing your experience! We’re thrilled your…"
radio input "true"
type textarea "Mahalo, Lou, for recommening our Molsharing your experience! We’re thrilled you…"
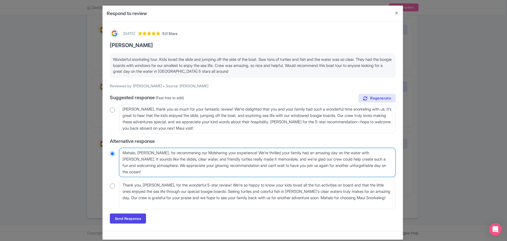
radio input "true"
type textarea "Mahalo, Lou, for recommening our Molosharing your experience! We’re thrilled yo…"
radio input "true"
type textarea "Mahalo, Lou, for recommening our Moloksharing your experience! We’re thrilled y…"
radio input "true"
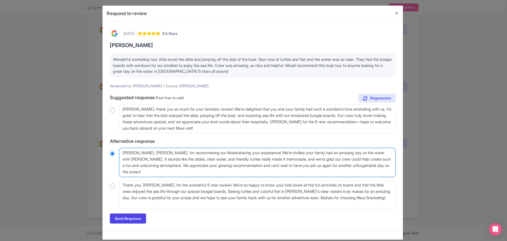
type textarea "Mahalo, Lou, for recommening our Molokinsharing your experience! We’re thrilled…"
radio input "true"
type textarea "Mahalo, Lou, for recommening our Molokinisharing your experience! We’re thrille…"
radio input "true"
type textarea "Mahalo, Lou, for recommening our Molokini sharing your experience! We’re thrill…"
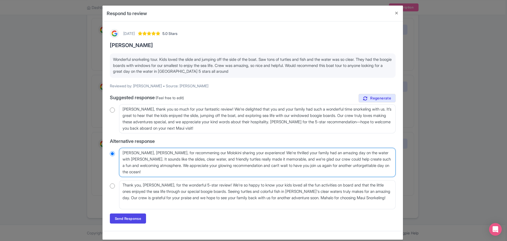
radio input "true"
type textarea "Mahalo, Lou, for recommening our Molokini Csharing your experience! We’re thril…"
radio input "true"
type textarea "Mahalo, Lou, for recommening our Molokini Crsharing your experience! We’re thri…"
radio input "true"
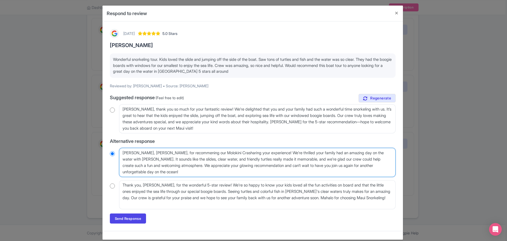
type textarea "Mahalo, Lou, for recommening our Molokini Cratsharing your experience! We’re th…"
radio input "true"
type textarea "Mahalo, Lou, for recommening our Molokini Cratersharing your experience! We’re …"
radio input "true"
type textarea "Mahalo, Lou, for recommening our Molokini Crater sharing your experience! We’re…"
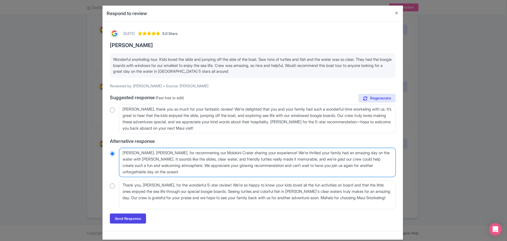
radio input "true"
type textarea "Mahalo, Lou, for recommening our Molokini Crater Ssharing your experience! We’r…"
radio input "true"
type textarea "Mahalo, Lou, for recommening our Molokini Crater Snsharing your experience! We’…"
radio input "true"
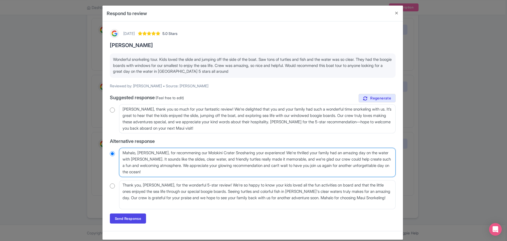
type textarea "Mahalo, Lou, for recommening our Molokini Crater Snorsharing your experience! W…"
radio input "true"
type textarea "Mahalo, Lou, for recommening our Molokini Crater Snorksharing your experience! …"
radio input "true"
type textarea "Mahalo, Lou, for recommening our Molokini Crater Snorkesharing your experience!…"
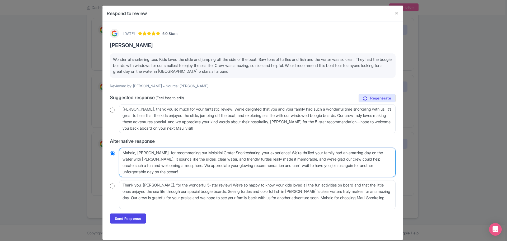
radio input "true"
type textarea "Mahalo, Lou, for recommening our Molokini Crater Snorkelisharing your experienc…"
radio input "true"
type textarea "Mahalo, Lou, for recommening our Molokini Crater Snorkelinsharing your experien…"
radio input "true"
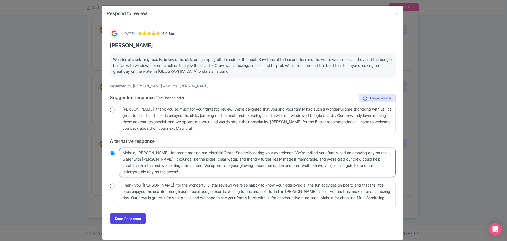
type textarea "Mahalo, Lou, for recommening our Molokini Crater Snorkelingsharing your experie…"
radio input "true"
type textarea "Mahalo, Lou, for recommening our Molokini Crater Snorkeling sharing your experi…"
radio input "true"
type textarea "Mahalo, Lou, for recommening our Molokini Crater Snorkeling tsharing your exper…"
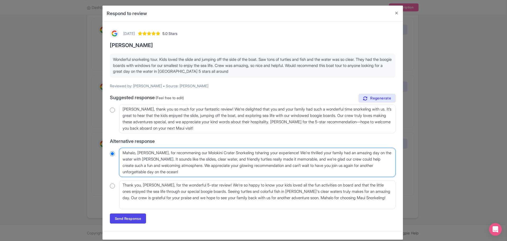
radio input "true"
type textarea "Mahalo, Lou, for recommening our Molokini Crater Snorkeling toursharing your ex…"
radio input "true"
type textarea "Mahalo, Lou, for recommening our Molokini Crater Snorkeling tour.sharing your e…"
radio input "true"
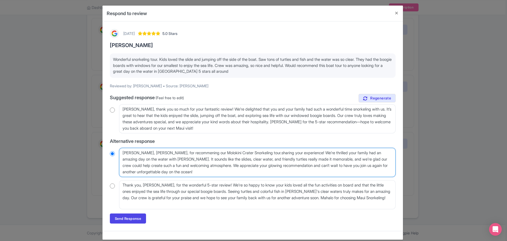
type textarea "Mahalo, Lou, for recommening our Molokini Crater Snorkeling tour. sharing your …"
radio input "true"
type textarea "Mahalo, Lou, for recommening our Molokini Crater Snorkeling tour.sharing your e…"
radio input "true"
type textarea "Mahalo, Lou, for recommening our Molokini Crater Snorkeling toursharing your ex…"
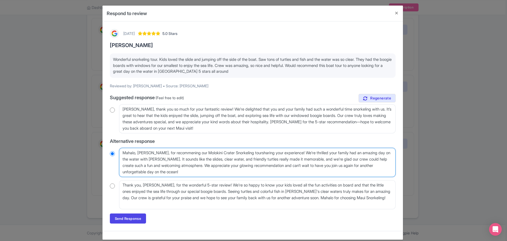
radio input "true"
type textarea "Mahalo, Lou, for recommening our Molokini Crater Snorkeling tour!sharing your e…"
radio input "true"
type textarea "Mahalo, Lou, for recommening our Molokini Crater Snorkeling tour! sharing your …"
radio input "true"
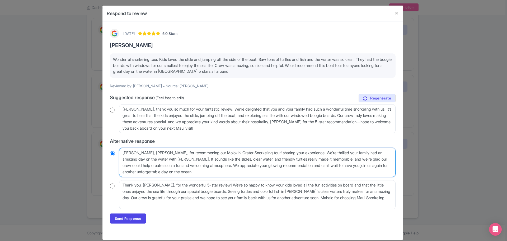
type textarea "Mahalo, Lou, for recommening our Molokini Crater Snorkeling tour! sharing your …"
radio input "true"
type textarea "Mahalo, Lou, for recommening our Molokini Crater Snorkeling tour! sharing your …"
radio input "true"
type textarea "Mahalo, Lou, for recommening our Molokini Crater Snorkeling tour!sharing your e…"
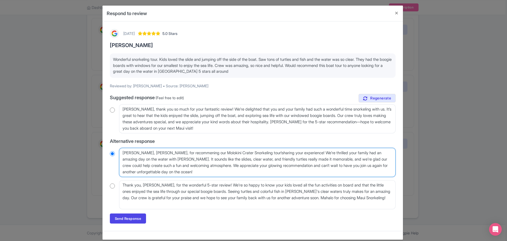
radio input "true"
type textarea "Mahalo, Lou, for recommening our Molokini Crater Snorkeling tour! sharing your …"
radio input "true"
type textarea "Mahalo, Lou, for recommening our Molokini Crater Snorkeling tour! sharing your …"
radio input "true"
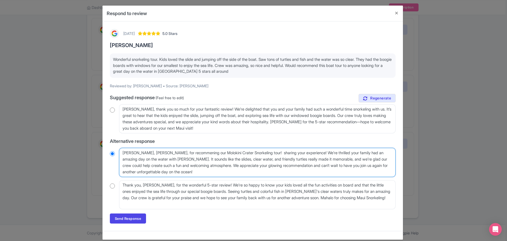
type textarea "Mahalo, Lou, for recommening our Molokini Crater Snorkeling tour! Wsharing your…"
radio input "true"
type textarea "Mahalo, Lou, for recommening our Molokini Crater Snorkeling tour! Wesharing you…"
radio input "true"
type textarea "Mahalo, Lou, for recommening our Molokini Crater Snorkeling tour! We'sharing yo…"
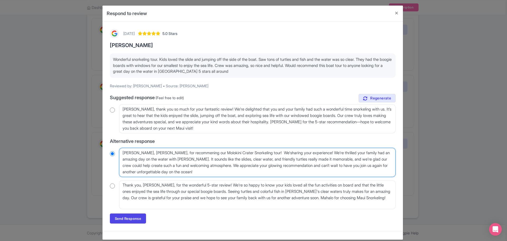
radio input "true"
type textarea "Mahalo, Lou, for recommening our Molokini Crater Snorkeling tour! We'resharing …"
radio input "true"
type textarea "Mahalo, Lou, for recommening our Molokini Crater Snorkeling tour! We're sharing…"
radio input "true"
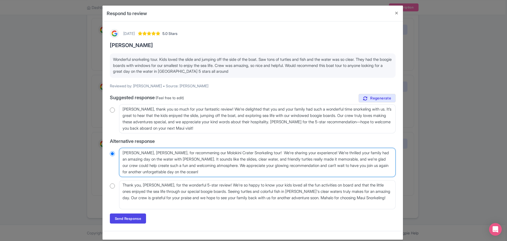
type textarea "Mahalo, Lou, for recommening our Molokini Crater Snorkeling tour! We'resharing …"
radio input "true"
type textarea "Mahalo, Lou, for recommening our Molokini Crater Snorkeling tour! We'rsharing y…"
radio input "true"
type textarea "Mahalo, Lou, for recommening our Molokini Crater Snorkeling tour! We'sharing yo…"
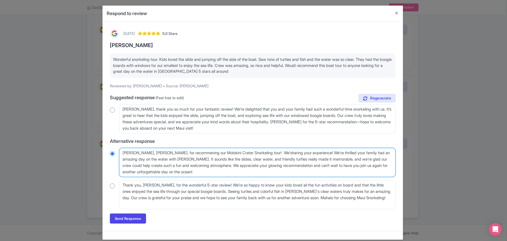
radio input "true"
type textarea "Mahalo, Lou, for recommening our Molokini Crater Snorkeling tour! Wesharing you…"
radio input "true"
type textarea "Mahalo, Lou, for recommening our Molokini Crater Snorkeling tour! Wsharing your…"
radio input "true"
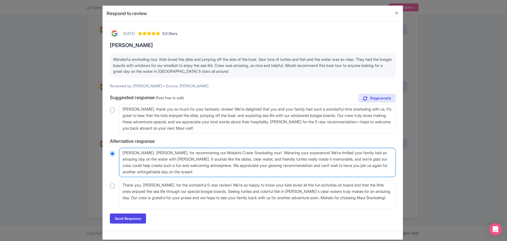
type textarea "Mahalo, Lou, for recommening our Molokini Crater Snorkeling tour! sharing your …"
radio input "true"
type textarea "Mahalo, Lou, for recommening our Molokini Crater Snorkeling tour! sharing your …"
radio input "true"
type textarea "Mahalo, Lou, for recommening our Molokini Crater Snorkeling tour!sharing your e…"
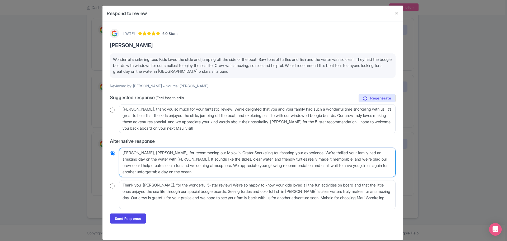
radio input "true"
type textarea "Mahalo, Lou, for recommening our Molokini Crater Snorkeling tour! sharing your …"
radio input "true"
type textarea "Mahalo, Lou, for recommening our Molokini Crater Snorkeling tour! sharing your …"
radio input "true"
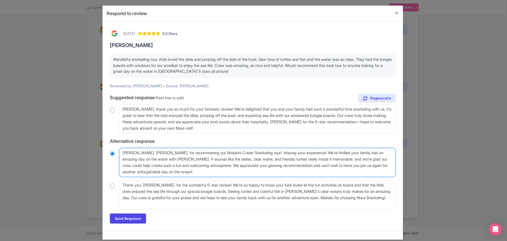
type textarea "Mahalo, Lou, for recommening our Molokini Crater Snorkeling tour! Msharing your…"
radio input "true"
type textarea "Mahalo, Lou, for recommening our Molokini Crater Snorkeling tour! Masharing you…"
radio input "true"
type textarea "Mahalo, Lou, for recommening our Molokini Crater Snorkeling tour! Mahsharing yo…"
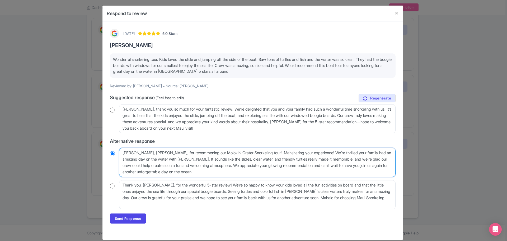
radio input "true"
type textarea "Mahalo, Lou, for recommening our Molokini Crater Snorkeling tour! Mahalsharing …"
radio input "true"
type textarea "Mahalo, Lou, for recommening our Molokini Crater Snorkeling tour! Mahalosharing…"
radio input "true"
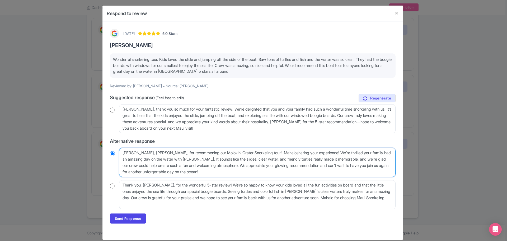
type textarea "Mahalo, Lou, for recommening our Molokini Crater Snorkeling tour! Mahalo sharin…"
radio input "true"
type textarea "Mahalo, Lou, for recommening our Molokini Crater Snorkeling tour! Mahalosharing…"
radio input "true"
type textarea "Mahalo, Lou, for recommening our Molokini Crater Snorkeling tour! Mahalsharing …"
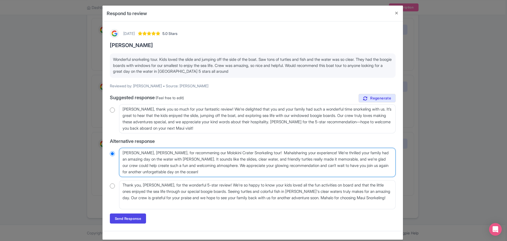
radio input "true"
type textarea "Mahalo, Lou, for recommening our Molokini Crater Snorkeling tour! Mahasharing y…"
radio input "true"
type textarea "Mahalo, Lou, for recommening our Molokini Crater Snorkeling tour! Mahsharing yo…"
radio input "true"
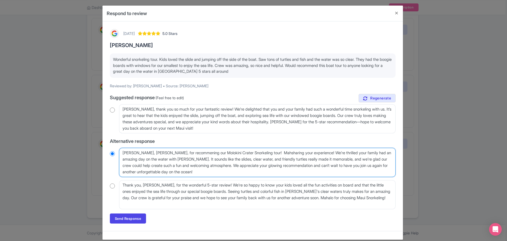
type textarea "Mahalo, Lou, for recommening our Molokini Crater Snorkeling tour! Masharing you…"
radio input "true"
type textarea "Mahalo, Lou, for recommening our Molokini Crater Snorkeling tour! Msharing your…"
radio input "true"
type textarea "Mahalo, Lou, for recommening our Molokini Crater Snorkeling tour! sharing your …"
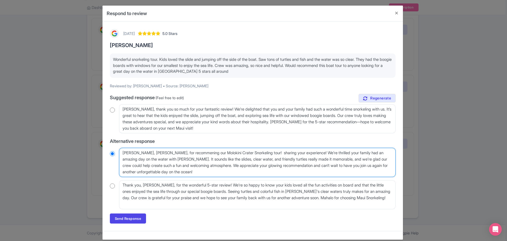
radio input "true"
type textarea "Mahalo, Lou, for recommening our Molokini Crater Snorkeling tour! sharing your …"
radio input "true"
type textarea "Mahalo, Lou, for recommening our Molokini Crater Snorkeling tour!sharing your e…"
radio input "true"
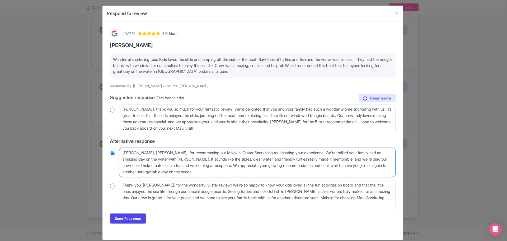
type textarea "Mahalo, Lou, for recommening our Molokini Crater Snorkeling tour! sharing your …"
radio input "true"
type textarea "Mahalo, Lou, for recommening our Molokini Crater Snorkeling tour! sharing your …"
radio input "true"
type textarea "Mahalo, Lou, for recommening our Molokini Crater Snorkeling tour! Msharing your…"
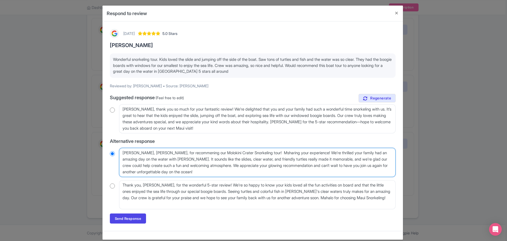
radio input "true"
type textarea "Mahalo, Lou, for recommening our Molokini Crater Snorkeling tour! Mahsharing yo…"
radio input "true"
type textarea "Mahalo, Lou, for recommening our Molokini Crater Snorkeling tour! Mahalsharing …"
radio input "true"
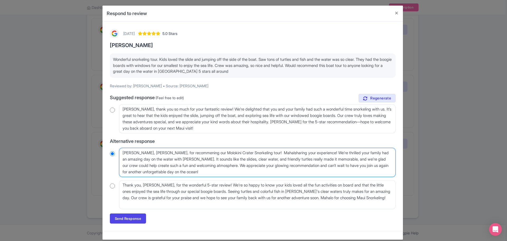
type textarea "Mahalo, Lou, for recommening our Molokini Crater Snorkeling tour! Mahalosharing…"
radio input "true"
type textarea "Mahalo, Lou, for recommening our Molokini Crater Snorkeling tour! Mahalo sharin…"
radio input "true"
type textarea "Mahalo, Lou, for recommening our Molokini Crater Snorkeling tour! Mahalo fshari…"
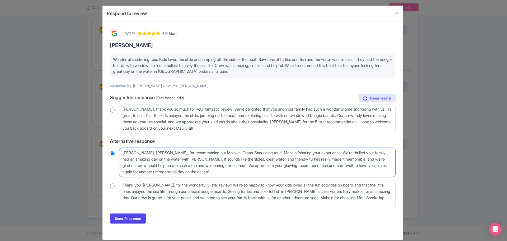
radio input "true"
type textarea "Mahalo, Lou, for recommening our Molokini Crater Snorkeling tour! Mahalo foshar…"
radio input "true"
type textarea "Mahalo, Lou, for recommening our Molokini Crater Snorkeling tour! Mahalo forsha…"
radio input "true"
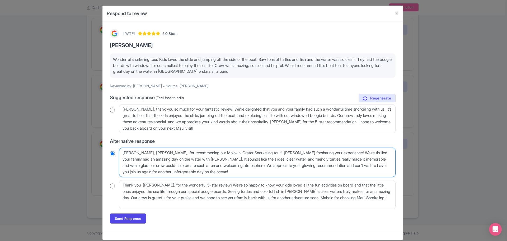
type textarea "Mahalo, Lou, for recommening our Molokini Crater Snorkeling tour! Mahalo for sh…"
radio input "true"
type textarea "Mahalo, Lou, for recommening our Molokini Crater Snorkeling tour! Mahalo forsha…"
radio input "true"
type textarea "Mahalo, Lou, for recommening our Molokini Crater Snorkeling tour! Mahalo foshar…"
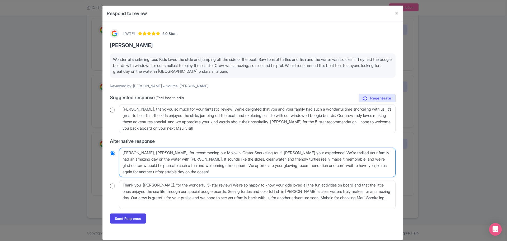
radio input "true"
type textarea "Mahalo, Lou, for recommening our Molokini Crater Snorkeling tour! Mahalo fshari…"
radio input "true"
type textarea "Mahalo, Lou, for recommening our Molokini Crater Snorkeling tour! Mahalo sharin…"
radio input "true"
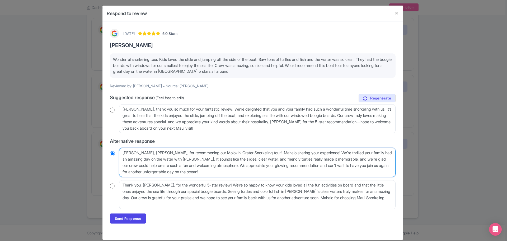
type textarea "Mahalo, Lou, for recommening our Molokini Crater Snorkeling tour! Mahalosharing…"
radio input "true"
type textarea "Mahalo, Lou, for recommening our Molokini Crater Snorkeling tour! Mahalsharing …"
radio input "true"
type textarea "Mahalo, Lou, for recommening our Molokini Crater Snorkeling tour! Mahasharing y…"
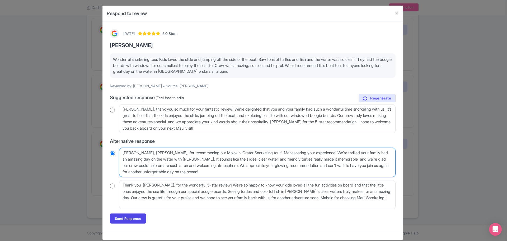
radio input "true"
type textarea "Mahalo, Lou, for recommening our Molokini Crater Snorkeling tour! Mahsharing yo…"
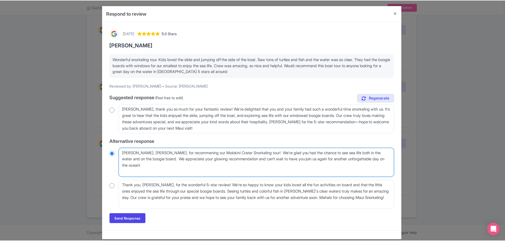
scroll to position [0, 0]
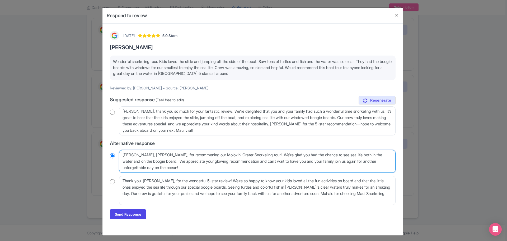
click at [161, 168] on textarea "Mahalo, Lou, for sharing your experience! We’re thrilled your family had an ama…" at bounding box center [257, 161] width 276 height 23
click at [225, 165] on textarea "Mahalo, Lou, for sharing your experience! We’re thrilled your family had an ama…" at bounding box center [257, 161] width 276 height 23
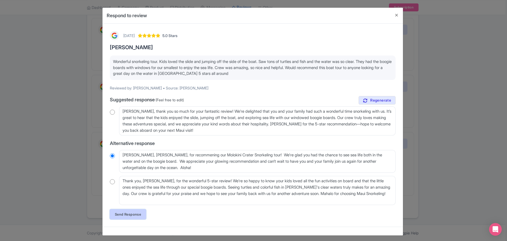
click at [128, 218] on link "Send Response" at bounding box center [128, 214] width 36 height 10
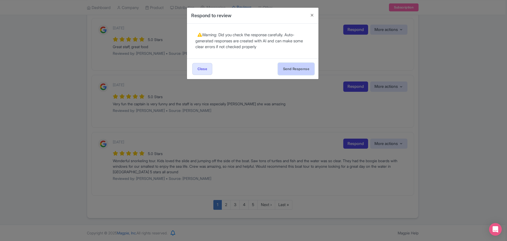
click at [297, 69] on button "Send Response" at bounding box center [296, 69] width 36 height 12
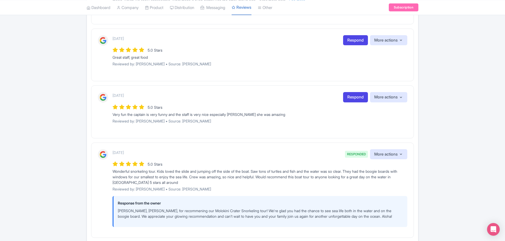
scroll to position [528, 0]
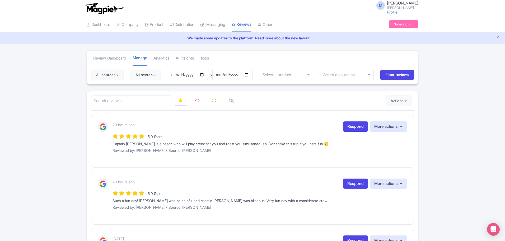
click at [200, 99] on link at bounding box center [197, 101] width 10 height 10
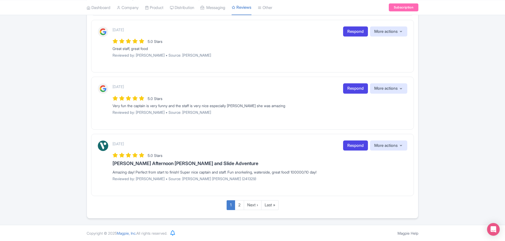
scroll to position [532, 0]
click at [239, 204] on link "2" at bounding box center [239, 205] width 9 height 10
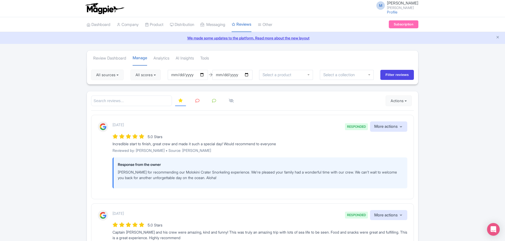
click at [198, 99] on icon at bounding box center [197, 100] width 4 height 4
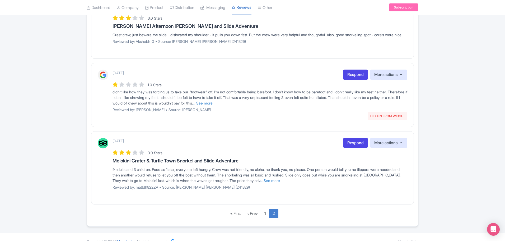
scroll to position [444, 0]
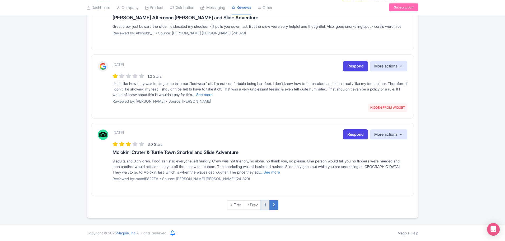
click at [266, 204] on link "1" at bounding box center [265, 205] width 8 height 10
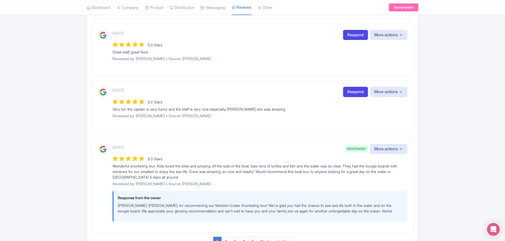
scroll to position [512, 0]
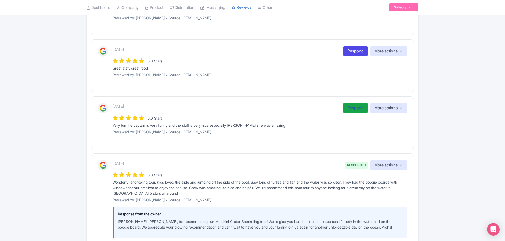
click at [356, 104] on link "Respond" at bounding box center [355, 108] width 25 height 10
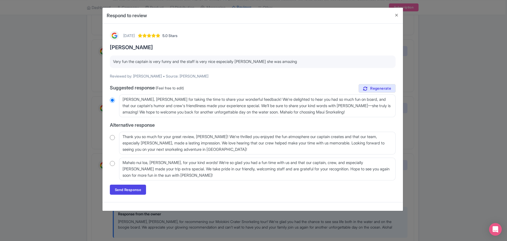
click at [112, 163] on input "radio" at bounding box center [112, 163] width 5 height 5
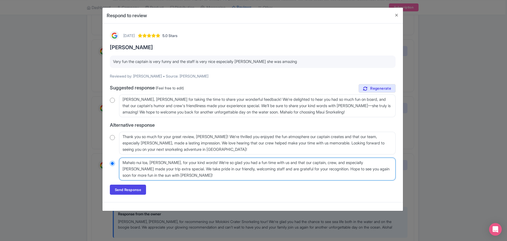
drag, startPoint x: 140, startPoint y: 164, endPoint x: 143, endPoint y: 163, distance: 3.3
click at [140, 164] on textarea "Mahalo nui loa, [PERSON_NAME], for your kind words! We're so glad you had a fun…" at bounding box center [257, 168] width 276 height 23
radio input "true"
type textarea "Mahalo \Jossy, for your kind words! We're so glad you had a fun time with us an…"
radio input "true"
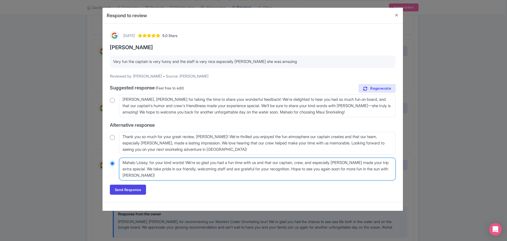
type textarea "[PERSON_NAME], for your kind words! We're so glad you had a fun time with us an…"
radio input "true"
type textarea "[PERSON_NAME] , for your kind words! We're so glad you had a fun time with us a…"
radio input "true"
type textarea "[PERSON_NAME] f, for your kind words! We're so glad you had a fun time with us …"
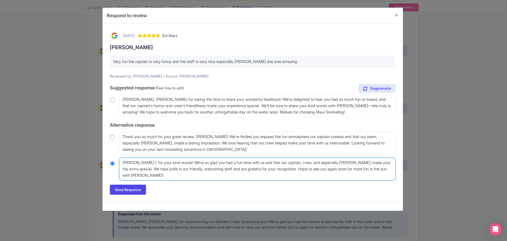
radio input "true"
type textarea "[PERSON_NAME], for your kind words! We're so glad you had a fun time with us an…"
radio input "true"
type textarea "[PERSON_NAME] for, for your kind words! We're so glad you had a fun time with u…"
radio input "true"
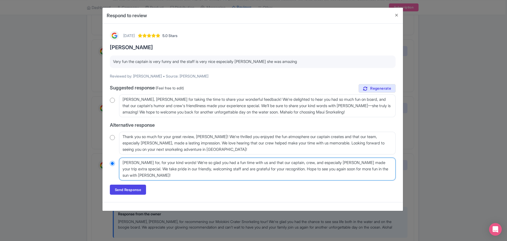
type textarea "[PERSON_NAME] for , for your kind words! We're so glad you had a fun time with …"
radio input "true"
type textarea "[PERSON_NAME] for re, for your kind words! We're so glad you had a fun time wit…"
radio input "true"
type textarea "[PERSON_NAME] for rec, for your kind words! We're so glad you had a fun time wi…"
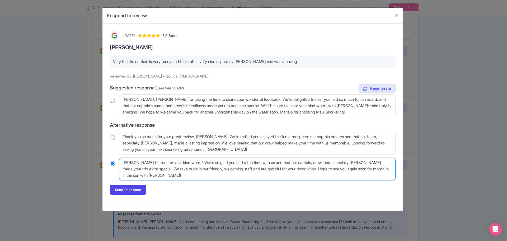
radio input "true"
type textarea "[PERSON_NAME] for reco, for your kind words! We're so glad you had a fun time w…"
radio input "true"
type textarea "[PERSON_NAME] for recog, for your kind words! We're so glad you had a fun time …"
radio input "true"
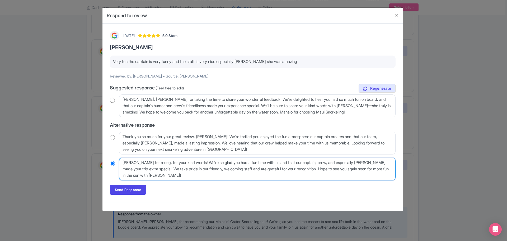
type textarea "[PERSON_NAME] for recogn, for your kind words! We're so glad you had a fun time…"
radio input "true"
type textarea "[PERSON_NAME] for recogni, for your kind words! We're so glad you had a fun tim…"
radio input "true"
type textarea "[PERSON_NAME] for recogniz, for your kind words! We're so glad you had a fun ti…"
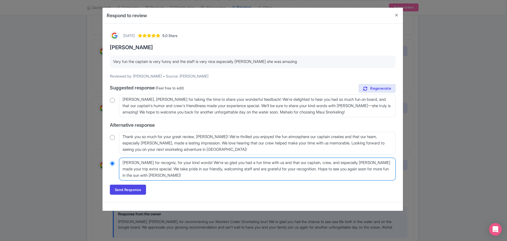
radio input "true"
type textarea "[PERSON_NAME] for recognizin, for your kind words! We're so glad you had a fun …"
radio input "true"
type textarea "[PERSON_NAME] for recognizing, for your kind words! We're so glad you had a fun…"
radio input "true"
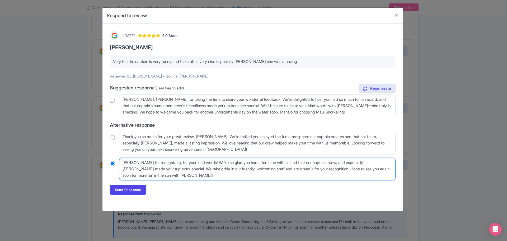
type textarea "[PERSON_NAME] for recognizing , for your kind words! We're so glad you had a fu…"
radio input "true"
type textarea "[PERSON_NAME] for recognizing E, for your kind words! We're so glad you had a f…"
radio input "true"
type textarea "[PERSON_NAME] for recognizing Em, for your kind words! We're so glad you had a …"
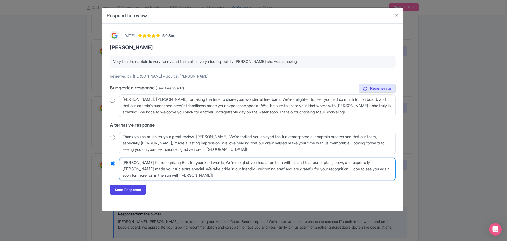
radio input "true"
type textarea "[PERSON_NAME] for recognizing Emi, for your kind words! We're so glad you had a…"
radio input "true"
type textarea "[PERSON_NAME] for recognizing [PERSON_NAME], for your kind words! We're so glad…"
radio input "true"
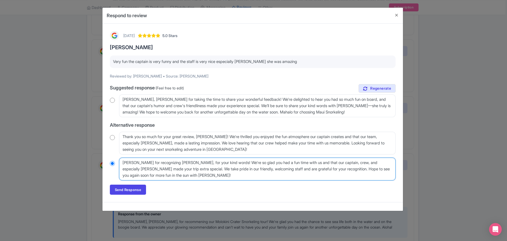
type textarea "[PERSON_NAME] for recognizing [PERSON_NAME], for your kind words! We're so glad…"
radio input "true"
type textarea "[PERSON_NAME] for recognizing [PERSON_NAME] , for your kind words! We're so gla…"
radio input "true"
type textarea "[PERSON_NAME] for recognizing [PERSON_NAME] a, for your kind words! We're so gl…"
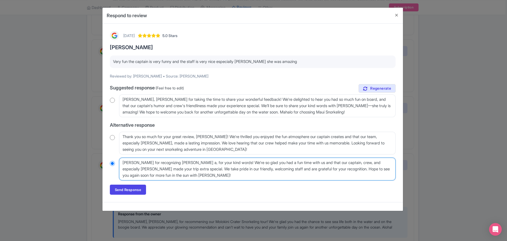
radio input "true"
type textarea "[PERSON_NAME] for recognizing [PERSON_NAME] an, for your kind words! We're so g…"
radio input "true"
type textarea "[PERSON_NAME] for recognizing [PERSON_NAME] and , for your kind words! We're so…"
radio input "true"
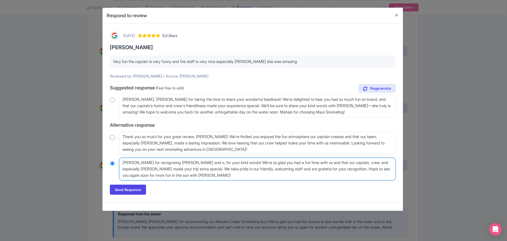
type textarea "[PERSON_NAME] for recognizing [PERSON_NAME] and ou, for your kind words! We're …"
radio input "true"
type textarea "[PERSON_NAME] for recognizing [PERSON_NAME] and our, for your kind words! We're…"
radio input "true"
type textarea "[PERSON_NAME] for recognizing [PERSON_NAME] and our , for your kind words! We'r…"
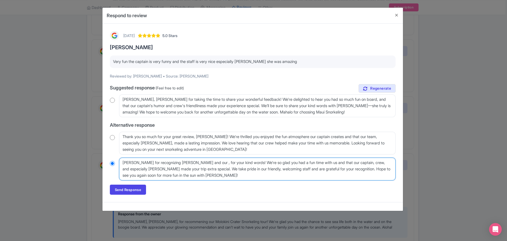
radio input "true"
type textarea "[PERSON_NAME] for recognizing [PERSON_NAME] and our C, for your kind words! We'…"
radio input "true"
type textarea "[PERSON_NAME] for recognizing [PERSON_NAME] and our Ca, for your kind words! We…"
radio input "true"
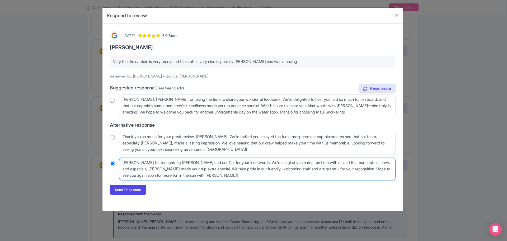
type textarea "[PERSON_NAME] for recognizing [PERSON_NAME] and our Cap, for your kind words! W…"
radio input "true"
type textarea "[PERSON_NAME] for recognizing [PERSON_NAME] and our Capt, for your kind words! …"
radio input "true"
type textarea "[PERSON_NAME] for recognizing [PERSON_NAME] and our Capta, for your kind words!…"
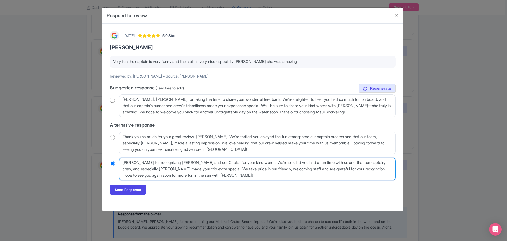
radio input "true"
type textarea "[PERSON_NAME] for recognizing [PERSON_NAME] and our Captain, for your kind word…"
radio input "true"
type textarea "[PERSON_NAME] for recognizing [PERSON_NAME] and our Captain , for your kind wor…"
radio input "true"
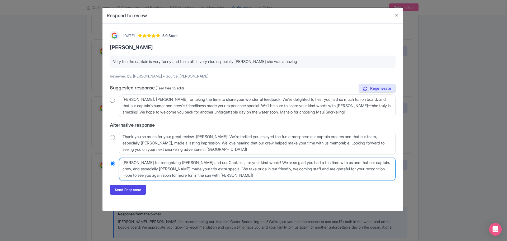
type textarea "[PERSON_NAME] for recognizing [PERSON_NAME] and our Captain in, for your kind w…"
radio input "true"
type textarea "[PERSON_NAME] for recognizing [PERSON_NAME] and our Captain in y, for your kind…"
radio input "true"
type textarea "[PERSON_NAME] for recognizing [PERSON_NAME] and our Captain in you, for your ki…"
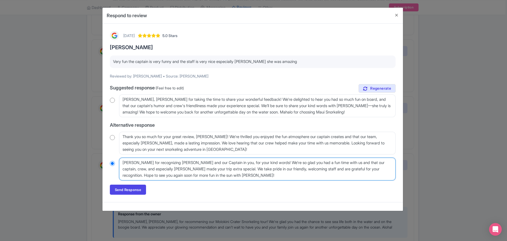
radio input "true"
type textarea "[PERSON_NAME] for recognizing [PERSON_NAME] and our Captain in your, for your k…"
radio input "true"
type textarea "[PERSON_NAME] for recognizing [PERSON_NAME] and our Captain in your , for your …"
radio input "true"
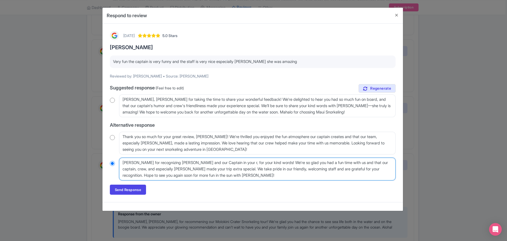
type textarea "[PERSON_NAME] for recognizing [PERSON_NAME] and our Captain in your re, for you…"
radio input "true"
type textarea "[PERSON_NAME] for recognizing [PERSON_NAME] and our Captain in your rev, for yo…"
radio input "true"
type textarea "[PERSON_NAME] for recognizing [PERSON_NAME] and our Captain in your revi, for y…"
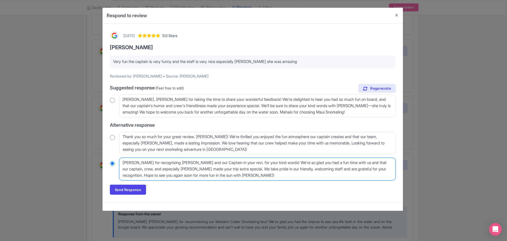
radio input "true"
type textarea "[PERSON_NAME] for recognizing [PERSON_NAME] and our Captain in your revie, for …"
radio input "true"
type textarea "[PERSON_NAME] for recognizing [PERSON_NAME] and our Captain in your review, for…"
radio input "true"
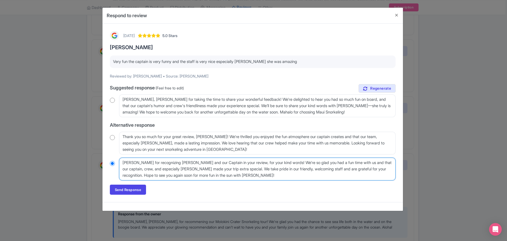
type textarea "[PERSON_NAME] for recognizing [PERSON_NAME] and our Captain in your review., fo…"
radio input "true"
type textarea "[PERSON_NAME] for recognizing [PERSON_NAME] and our Captain in your review. , f…"
radio input "true"
type textarea "[PERSON_NAME] for recognizing [PERSON_NAME] and our Captain in your review. , f…"
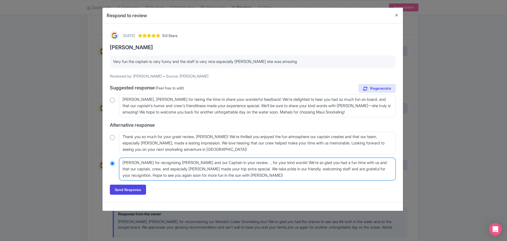
radio input "true"
type textarea "[PERSON_NAME] for recognizing [PERSON_NAME] and our Captain in your review. Hop…"
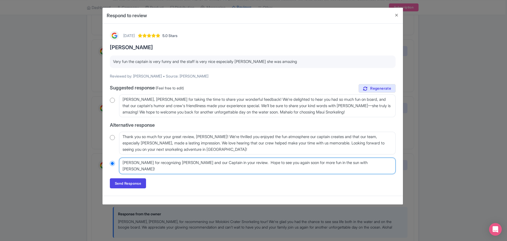
radio input "true"
type textarea "[PERSON_NAME] for recognizing [PERSON_NAME] and our Captain in your review. Hop…"
radio input "true"
type textarea "[PERSON_NAME] for recognizing [PERSON_NAME] and our Captain in your review.Hope…"
radio input "true"
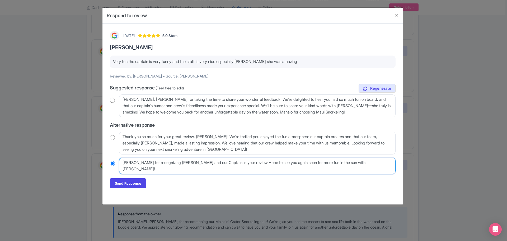
type textarea "[PERSON_NAME] for recognizing [PERSON_NAME] and our Captain in your review. Hop…"
radio input "true"
type textarea "[PERSON_NAME] for recognizing [PERSON_NAME] and our Captain in your review. Hop…"
radio input "true"
type textarea "[PERSON_NAME] for recognizing [PERSON_NAME] and our Captain in your review. Hop…"
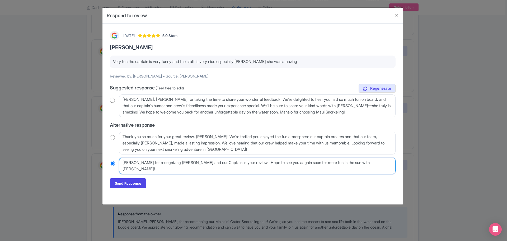
radio input "true"
type textarea "[PERSON_NAME] for recognizing [PERSON_NAME] and our Captain in your review. Hop…"
radio input "true"
type textarea "[PERSON_NAME] for recognizing [PERSON_NAME] and our Captain in your review. Hop…"
radio input "true"
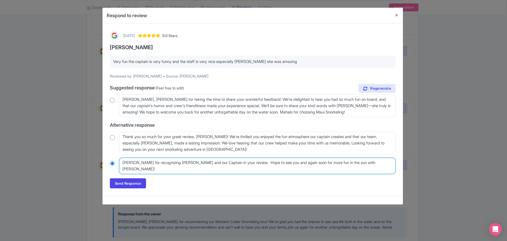
type textarea "[PERSON_NAME] for recognizing [PERSON_NAME] and our Captain in your review. Hop…"
radio input "true"
type textarea "[PERSON_NAME] for recognizing [PERSON_NAME] and our Captain in your review. Hop…"
radio input "true"
type textarea "[PERSON_NAME] for recognizing [PERSON_NAME] and our Captain in your review. Hop…"
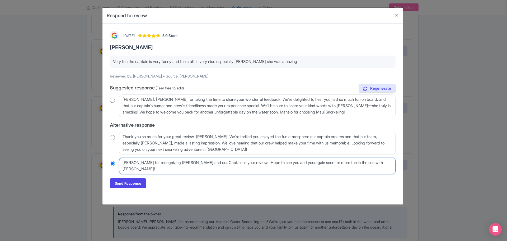
radio input "true"
type textarea "[PERSON_NAME] for recognizing [PERSON_NAME] and our Captain in your review. Hop…"
radio input "true"
type textarea "[PERSON_NAME] for recognizing [PERSON_NAME] and our Captain in your review. Hop…"
radio input "true"
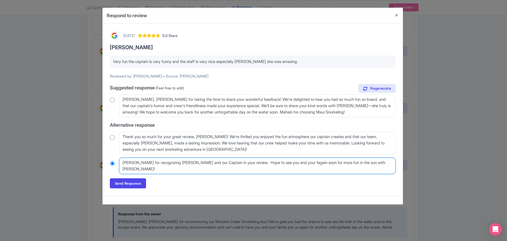
type textarea "[PERSON_NAME] for recognizing [PERSON_NAME] and our Captain in your review. Hop…"
radio input "true"
type textarea "[PERSON_NAME] for recognizing [PERSON_NAME] and our Captain in your review. Hop…"
radio input "true"
type textarea "[PERSON_NAME] for recognizing [PERSON_NAME] and our Captain in your review. Hop…"
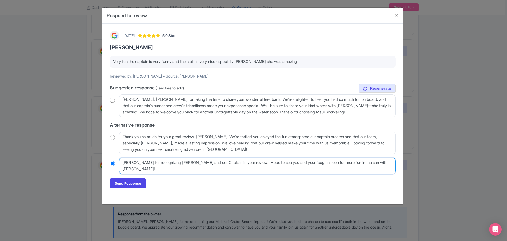
radio input "true"
type textarea "Mahalo Jossy for recognizing Emily and our Captain in your review. Hope to see …"
click at [249, 163] on textarea "Mahalo nui loa, Jossy, for your kind words! We're so glad you had a fun time wi…" at bounding box center [257, 165] width 276 height 16
radio input "true"
type textarea "Mahalo Jossy for recognizing Emily and our Captain in your review. Hope to see …"
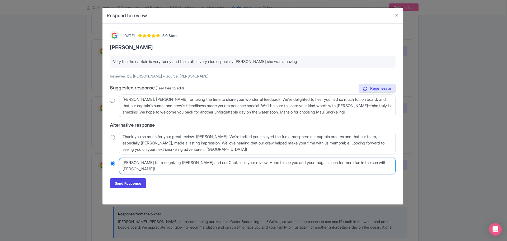
radio input "true"
type textarea "Mahalo Jossy for recognizing Emily and our Captain in your review.Hope to see y…"
radio input "true"
type textarea "Mahalo Jossy for recognizing Emily and our Captain in your review. Hope to see …"
radio input "true"
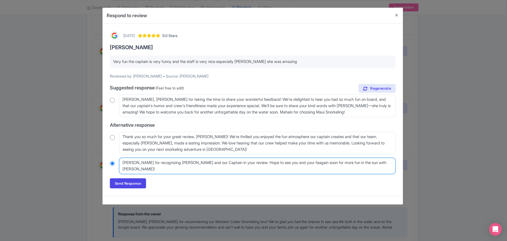
type textarea "Mahalo Jossy for recognizing Emily and our Captain in your review. Hope to see …"
radio input "true"
type textarea "Mahalo Jossy for recognizing Emily and our Captain in your review. WHope to see…"
radio input "true"
type textarea "Mahalo Jossy for recognizing Emily and our Captain in your review. WeHope to se…"
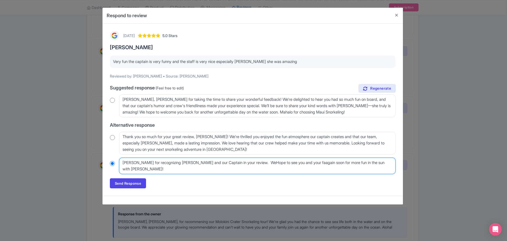
radio input "true"
type textarea "Mahalo Jossy for recognizing Emily and our Captain in your review. We Hope to s…"
radio input "true"
type textarea "Mahalo Jossy for recognizing Emily and our Captain in your review. We hHope to …"
radio input "true"
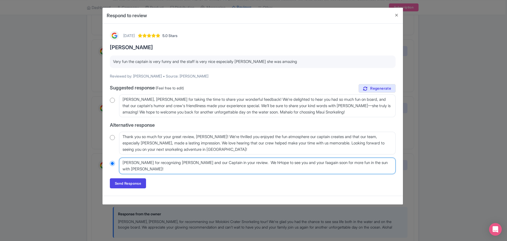
type textarea "Mahalo Jossy for recognizing Emily and our Captain in your review. We hoHope to…"
radio input "true"
type textarea "Mahalo Jossy for recognizing Emily and our Captain in your review. We hopHope t…"
radio input "true"
type textarea "Mahalo Jossy for recognizing Emily and our Captain in your review. We hopeHope …"
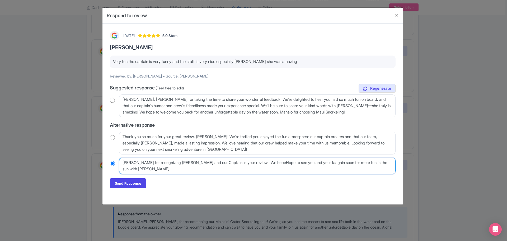
radio input "true"
type textarea "Mahalo Jossy for recognizing Emily and our Captain in your review. We hope Hope…"
radio input "true"
type textarea "Mahalo Jossy for recognizing Emily and our Captain in your review. We hopeHope …"
radio input "true"
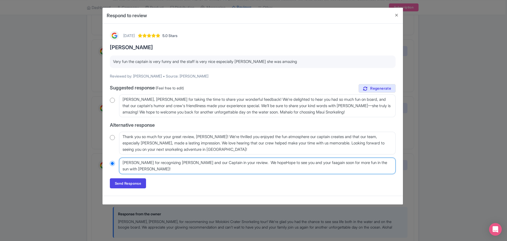
type textarea "Mahalo Jossy for recognizing Emily and our Captain in your review. We hope Hope…"
radio input "true"
type textarea "Mahalo Jossy for recognizing Emily and our Captain in your review. We hope tHop…"
radio input "true"
type textarea "Mahalo Jossy for recognizing Emily and our Captain in your review. We hope toHo…"
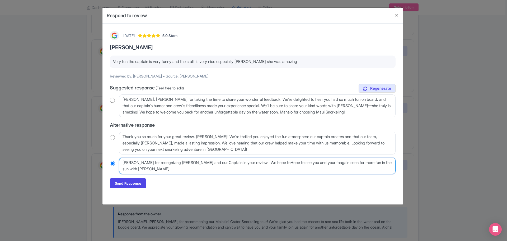
radio input "true"
type textarea "Mahalo Jossy for recognizing Emily and our Captain in your review. We hope to H…"
radio input "true"
type textarea "Mahalo Jossy for recognizing Emily and our Captain in your review. We hope to s…"
radio input "true"
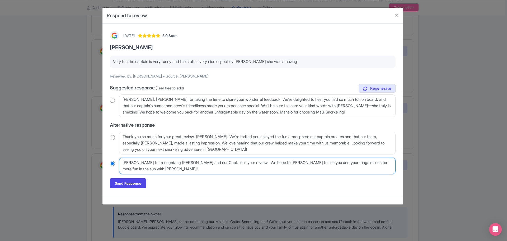
type textarea "Mahalo Jossy for recognizing Emily and our Captain in your review. We hope to s…"
radio input "true"
type textarea "Mahalo Jossy for recognizing Emily and our Captain in your review. We hope to s…"
radio input "true"
type textarea "Mahalo Jossy for recognizing Emily and our Captain in your review. We hope to s…"
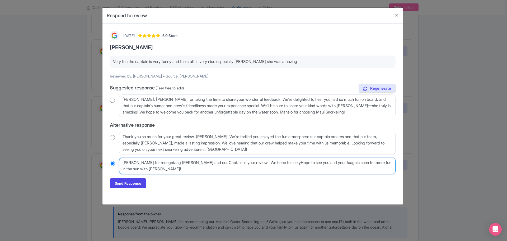
radio input "true"
type textarea "Mahalo Jossy for recognizing Emily and our Captain in your review. We hope to s…"
radio input "true"
type textarea "Mahalo Jossy for recognizing Emily and our Captain in your review. We hope to s…"
radio input "true"
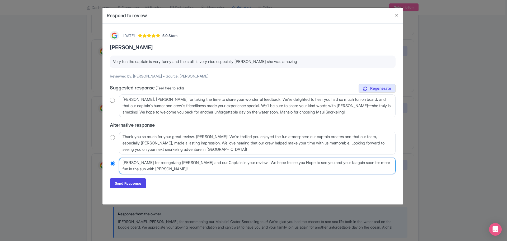
type textarea "Mahalo Jossy for recognizing Emily and our Captain in your review. We hope to s…"
radio input "true"
type textarea "Mahalo Jossy for recognizing Emily and our Captain in your review. We hope to s…"
radio input "true"
type textarea "Mahalo Jossy for recognizing Emily and our Captain in your review. We hope to s…"
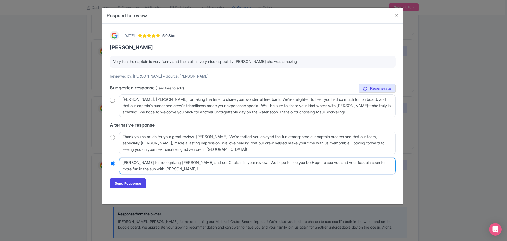
radio input "true"
type textarea "Mahalo Jossy for recognizing Emily and our Captain in your review. We hope to s…"
radio input "true"
type textarea "Mahalo Jossy for recognizing Emily and our Captain in your review. We hope to s…"
radio input "true"
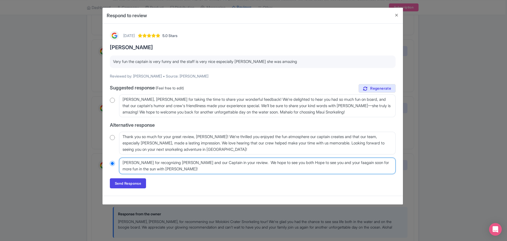
type textarea "Mahalo Jossy for recognizing Emily and our Captain in your review. We hope to s…"
radio input "true"
type textarea "[PERSON_NAME] for recognizing [PERSON_NAME] and our Captain in your review. We …"
radio input "true"
type textarea "Mahalo Jossy for recognizing Emily and our Captain in your review. We hope to s…"
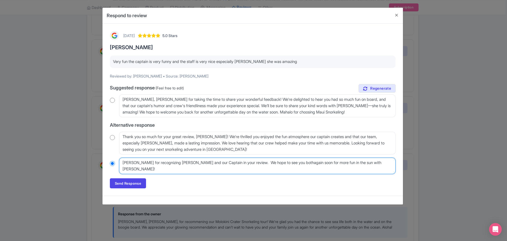
radio input "true"
type textarea "[PERSON_NAME] for recognizing [PERSON_NAME] and our Captain in your review. We …"
radio input "true"
click at [258, 165] on textarea "Mahalo nui loa, Jossy, for your kind words! We're so glad you had a fun time wi…" at bounding box center [257, 165] width 276 height 16
type textarea "[PERSON_NAME] for recognizing [PERSON_NAME] and our Captain in your review. We …"
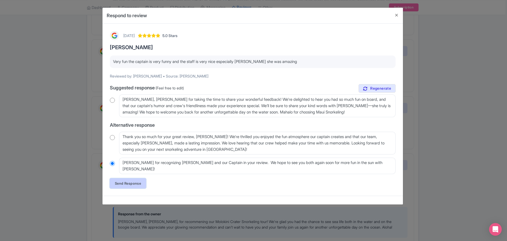
click at [131, 184] on link "Send Response" at bounding box center [128, 183] width 36 height 10
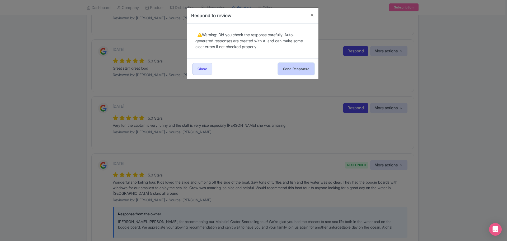
click at [304, 66] on button "Send Response" at bounding box center [296, 69] width 36 height 12
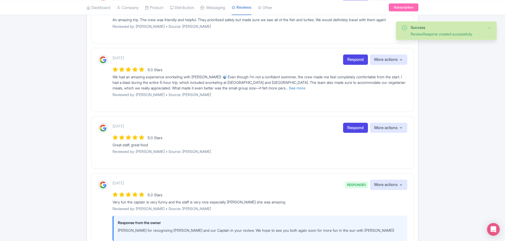
scroll to position [449, 0]
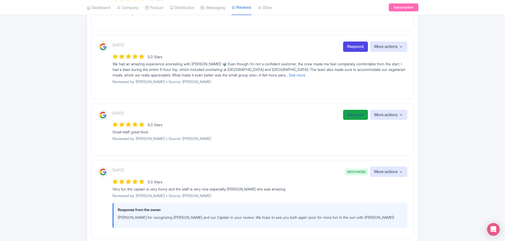
click at [358, 114] on link "Respond" at bounding box center [355, 115] width 25 height 10
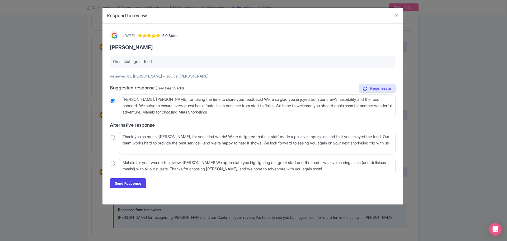
click at [112, 162] on input "radio" at bounding box center [112, 163] width 5 height 5
radio input "true"
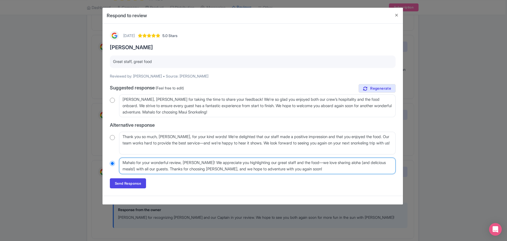
drag, startPoint x: 137, startPoint y: 163, endPoint x: 143, endPoint y: 161, distance: 6.3
click at [137, 162] on textarea "Mahalo for your wonderful review, Pablo! We appreciate you highlighting our gre…" at bounding box center [257, 165] width 276 height 16
type textarea "Mahalo for your wonderful review, Pablo! We appreciate you highlighting our gre…"
radio input "true"
type textarea "Mahalo P for your wonderful review, Pablo! We appreciate you highlighting our g…"
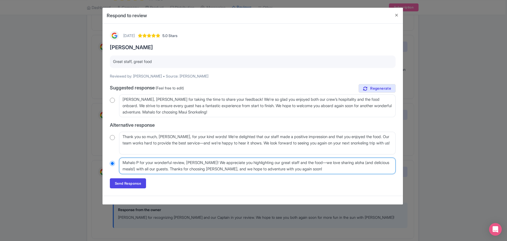
radio input "true"
type textarea "Mahalo Pa for your wonderful review, Pablo! We appreciate you highlighting our …"
radio input "true"
type textarea "Mahalo Pab for your wonderful review, Pablo! We appreciate you highlighting our…"
radio input "true"
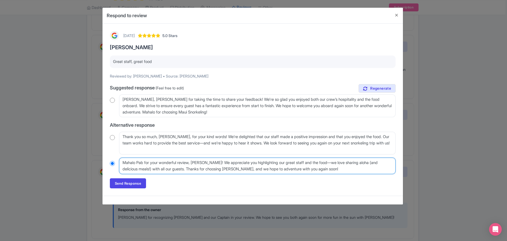
type textarea "Mahalo Pabl for your wonderful review, Pablo! We appreciate you highlighting ou…"
radio input "true"
type textarea "Mahalo Pablo for your wonderful review, Pablo! We appreciate you highlighting o…"
radio input "true"
type textarea "Mahalo Pablo for your wonderful review, Pablo! We appreciate you highlighting o…"
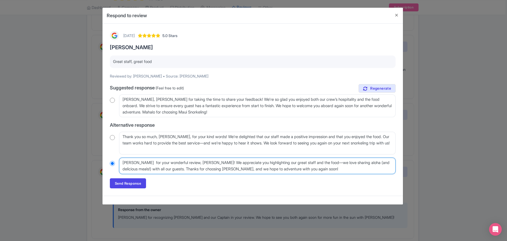
radio input "true"
type textarea "Mahalo Pablo f for your wonderful review, Pablo! We appreciate you highlighting…"
radio input "true"
type textarea "Mahalo Pablo fo for your wonderful review, Pablo! We appreciate you highlightin…"
radio input "true"
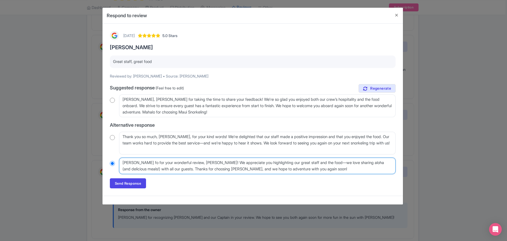
type textarea "Mahalo Pablo for for your wonderful review, Pablo! We appreciate you highlighti…"
radio input "true"
type textarea "Mahalo Pablo for for your wonderful review, Pablo! We appreciate you highlighti…"
radio input "true"
type textarea "Mahalo Pablo for re for your wonderful review, Pablo! We appreciate you highlig…"
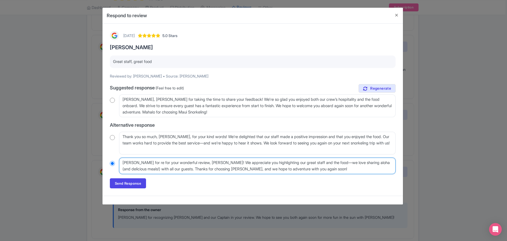
radio input "true"
type textarea "Mahalo Pablo for rec for your wonderful review, Pablo! We appreciate you highli…"
radio input "true"
type textarea "Mahalo Pablo for reco for your wonderful review, Pablo! We appreciate you highl…"
radio input "true"
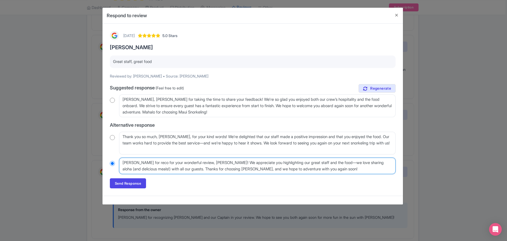
type textarea "Mahalo Pablo for recog for your wonderful review, Pablo! We appreciate you high…"
radio input "true"
type textarea "Mahalo Pablo for recogn for your wonderful review, Pablo! We appreciate you hig…"
radio input "true"
type textarea "Mahalo Pablo for recogni for your wonderful review, Pablo! We appreciate you hi…"
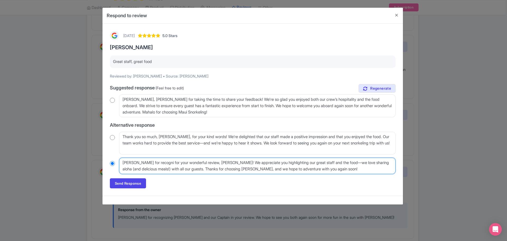
radio input "true"
type textarea "Mahalo Pablo for recogniz for your wonderful review, Pablo! We appreciate you h…"
radio input "true"
type textarea "Mahalo Pablo for recognizin for your wonderful review, Pablo! We appreciate you…"
radio input "true"
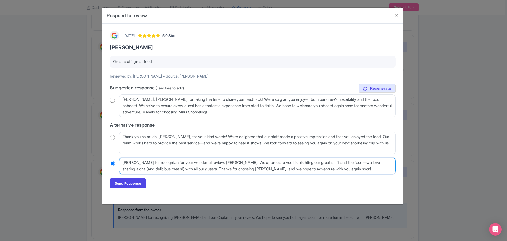
type textarea "Mahalo Pablo for recognizing for your wonderful review, Pablo! We appreciate yo…"
radio input "true"
type textarea "Mahalo Pablo for recognizing for your wonderful review, Pablo! We appreciate yo…"
radio input "true"
type textarea "Mahalo Pablo for recognizing ou for your wonderful review, Pablo! We appreciate…"
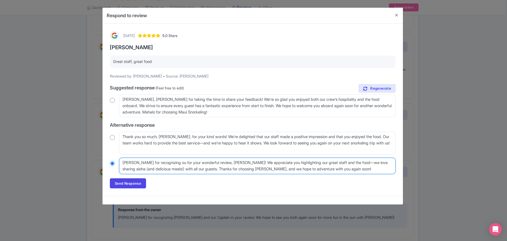
radio input "true"
type textarea "Mahalo Pablo for recognizing our for your wonderful review, Pablo! We appreciat…"
radio input "true"
type textarea "Mahalo Pablo for recognizing our for your wonderful review, Pablo! We appreciat…"
radio input "true"
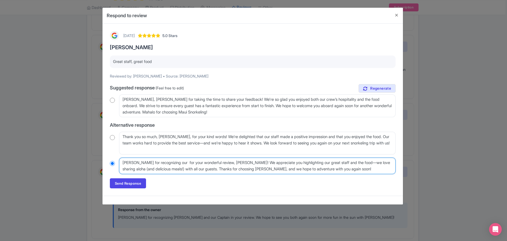
type textarea "Mahalo Pablo for recognizing our s for your wonderful review, Pablo! We appreci…"
radio input "true"
type textarea "Mahalo Pablo for recognizing our st for your wonderful review, Pablo! We apprec…"
radio input "true"
type textarea "Mahalo Pablo for recognizing our sta for your wonderful review, Pablo! We appre…"
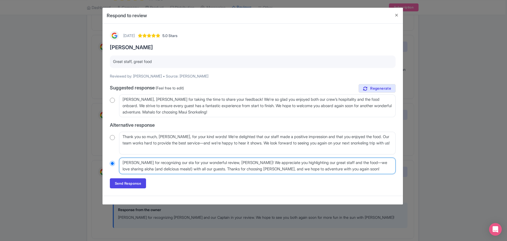
radio input "true"
type textarea "Mahalo Pablo for recognizing our staf for your wonderful review, Pablo! We appr…"
radio input "true"
type textarea "Mahalo Pablo for recognizing our staff for your wonderful review, Pablo! We app…"
radio input "true"
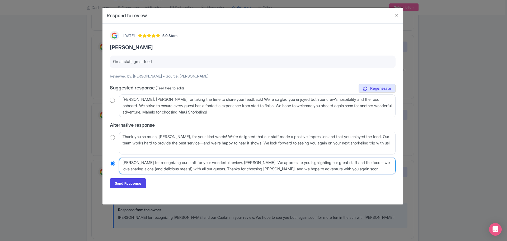
type textarea "Mahalo Pablo for recognizing our staff! for your wonderful review, Pablo! We ap…"
radio input "true"
type textarea "Mahalo Pablo for recognizing our staff! for your wonderful review, Pablo! We ap…"
radio input "true"
type textarea "Mahalo Pablo for recognizing our staff! for your wonderful review, Pablo! We ap…"
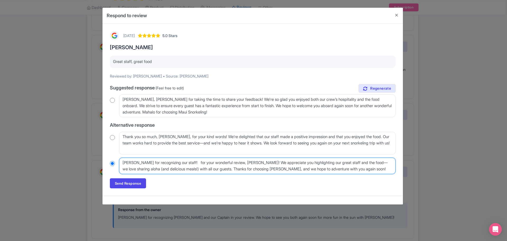
radio input "true"
type textarea "Mahalo Pablo for recognizing our staff!"
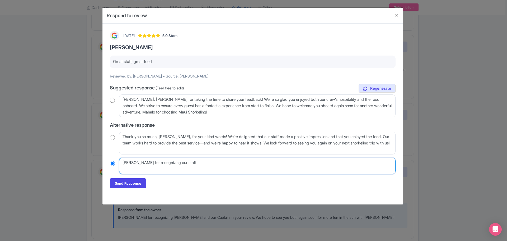
radio input "true"
type textarea "Mahalo Pablo for recognizing our staff!"
radio input "true"
type textarea "Mahalo Pablo for recognizing our staff!"
radio input "true"
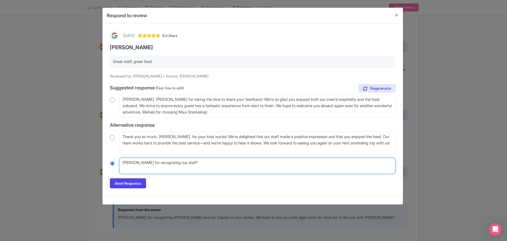
type textarea "Mahalo Pablo for recognizing our staff"
radio input "true"
type textarea "Mahalo Pablo for recognizing our staff"
radio input "true"
type textarea "Mahalo Pablo for recognizing our staff an"
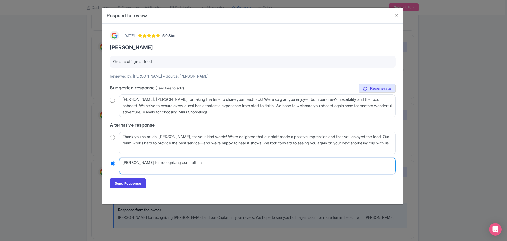
radio input "true"
type textarea "Mahalo Pablo for recognizing our staff and"
radio input "true"
type textarea "Mahalo Pablo for recognizing our staff and"
radio input "true"
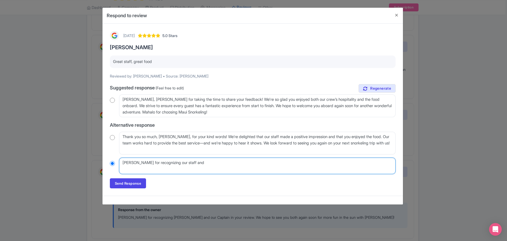
type textarea "Mahalo Pablo for recognizing our staff and r"
radio input "true"
type textarea "Mahalo Pablo for recognizing our staff and ra"
radio input "true"
type textarea "Mahalo Pablo for recognizing our staff and rat"
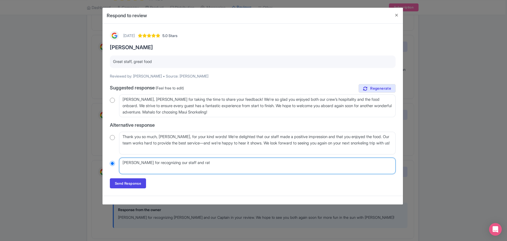
radio input "true"
type textarea "Mahalo Pablo for recognizing our staff and ratin"
radio input "true"
type textarea "Mahalo Pablo for recognizing our staff and rating"
radio input "true"
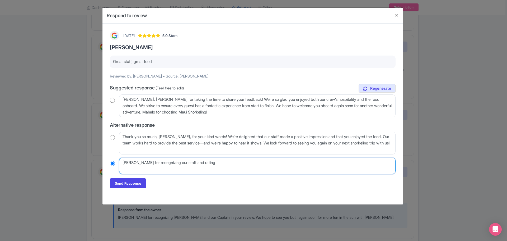
type textarea "Mahalo Pablo for recognizing our staff and rating"
radio input "true"
type textarea "Mahalo Pablo for recognizing our staff and rating M"
radio input "true"
type textarea "Mahalo Pablo for recognizing our staff and rating Mau"
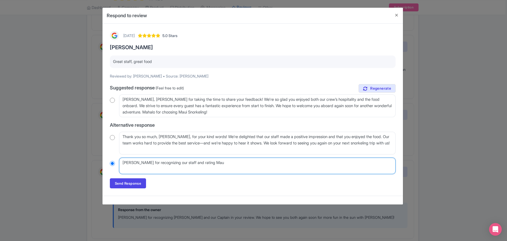
radio input "true"
type textarea "Mahalo Pablo for recognizing our staff and rating Maui"
radio input "true"
type textarea "Mahalo Pablo for recognizing our staff and rating Maui"
radio input "true"
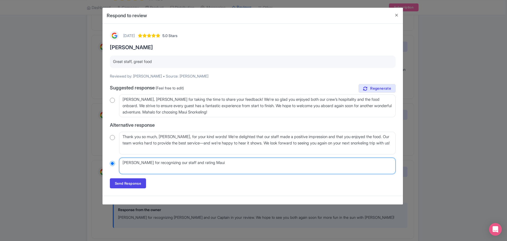
type textarea "Mahalo Pablo for recognizing our staff and rating Maui S"
radio input "true"
type textarea "Mahalo Pablo for recognizing our staff and rating Maui Sn"
radio input "true"
type textarea "Mahalo Pablo for recognizing our staff and rating Maui Snor"
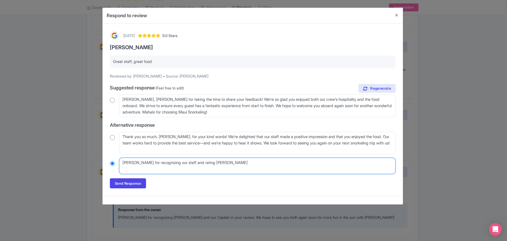
radio input "true"
type textarea "Mahalo Pablo for recognizing our staff and rating Maui Snork"
radio input "true"
type textarea "Mahalo Pablo for recognizing our staff and rating Maui Snorke"
radio input "true"
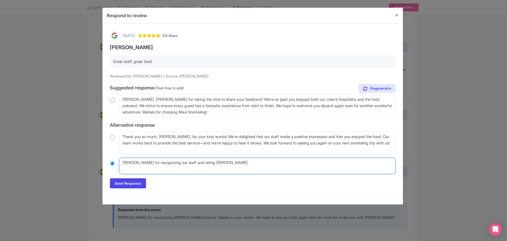
type textarea "Mahalo Pablo for recognizing our staff and rating Maui Snorkeli"
radio input "true"
type textarea "Mahalo Pablo for recognizing our staff and rating Maui Snorkelin"
radio input "true"
type textarea "Mahalo Pablo for recognizing our staff and rating Maui Snorkeling"
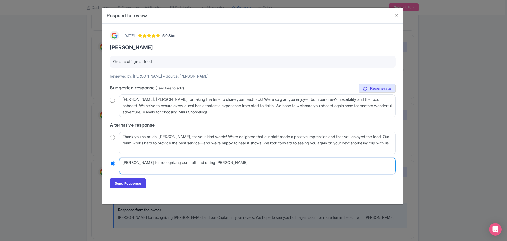
radio input "true"
type textarea "Mahalo Pablo for recognizing our staff and rating Maui Snorkeling"
radio input "true"
type textarea "Mahalo Pablo for recognizing our staff and rating Maui Snorkeling 5"
radio input "true"
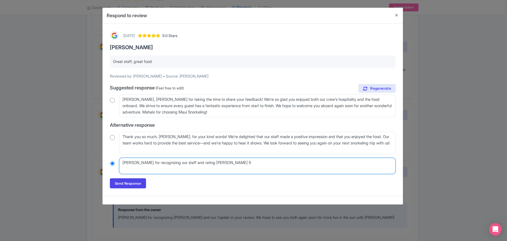
type textarea "Mahalo Pablo for recognizing our staff and rating Maui Snorkeling 5"
radio input "true"
type textarea "Mahalo Pablo for recognizing our staff and rating Maui Snorkeling 5 st"
radio input "true"
type textarea "Mahalo Pablo for recognizing our staff and rating Maui Snorkeling 5 star"
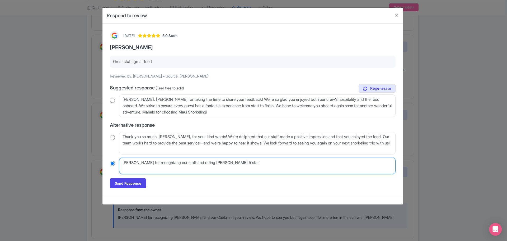
radio input "true"
type textarea "Mahalo Pablo for recognizing our staff and rating Maui Snorkeling 5 stars"
radio input "true"
type textarea "Mahalo Pablo for recognizing our staff and rating Maui Snorkeling 5 stars!"
radio input "true"
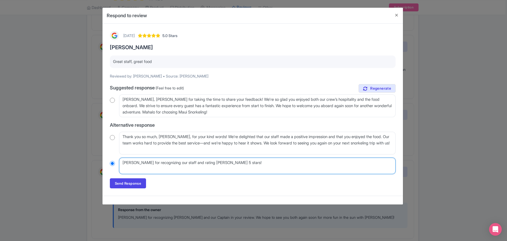
click at [136, 162] on textarea "Mahalo for your wonderful review, Pablo! We appreciate you highlighting our gre…" at bounding box center [257, 165] width 276 height 16
type textarea "Mahalo, Pablo for recognizing our staff and rating Maui Snorkeling 5 stars!"
radio input "true"
type textarea "[PERSON_NAME], [PERSON_NAME], for recognizing our staff and rating [PERSON_NAME…"
radio input "true"
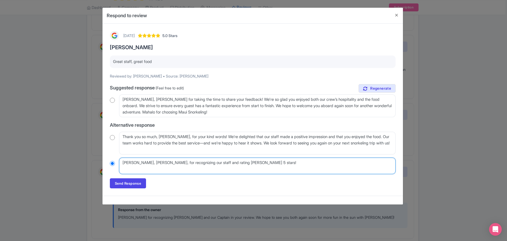
click at [170, 165] on textarea "Mahalo for your wonderful review, Pablo! We appreciate you highlighting our gre…" at bounding box center [257, 165] width 276 height 16
type textarea "[PERSON_NAME], [PERSON_NAME], for recognizing our staff and rating [PERSON_NAME…"
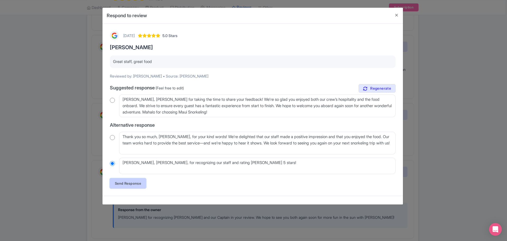
click at [128, 184] on link "Send Response" at bounding box center [128, 183] width 36 height 10
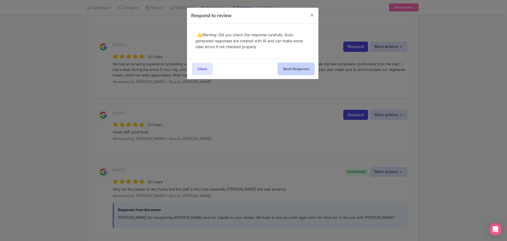
click at [300, 66] on button "Send Response" at bounding box center [296, 69] width 36 height 12
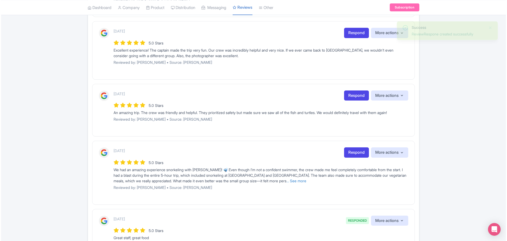
scroll to position [370, 0]
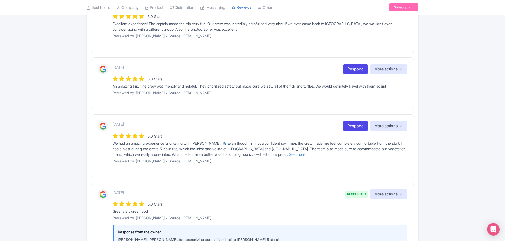
click at [305, 154] on link "... See more" at bounding box center [295, 154] width 20 height 4
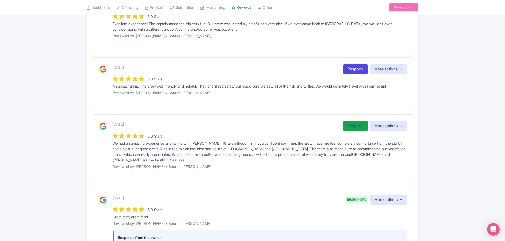
click at [355, 122] on link "Respond" at bounding box center [355, 126] width 25 height 10
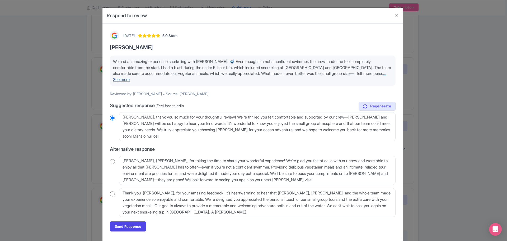
click at [124, 80] on link "... See more" at bounding box center [249, 76] width 273 height 11
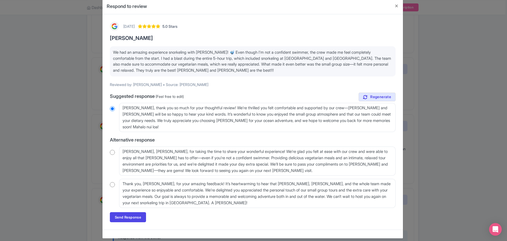
scroll to position [14, 0]
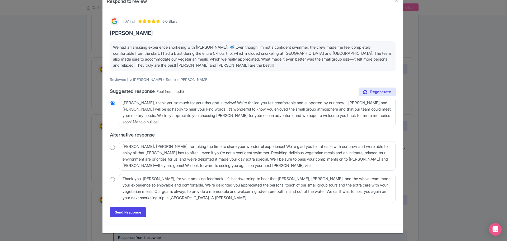
click at [110, 148] on input "radio" at bounding box center [112, 146] width 5 height 5
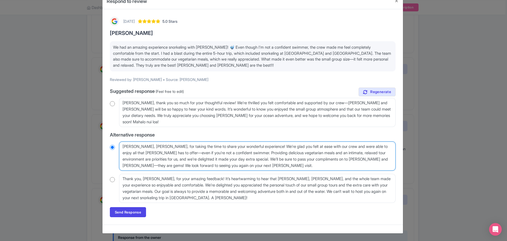
click at [157, 147] on textarea "Mahalo, Prachi, for taking the time to share your wonderful experience! We’re g…" at bounding box center [257, 155] width 276 height 29
radio input "true"
type textarea "Mahalo, Prachi, for retaking the time to share your wonderful experience! We’re…"
radio input "true"
type textarea "Mahalo, Prachi, for rectaking the time to share your wonderful experience! We’r…"
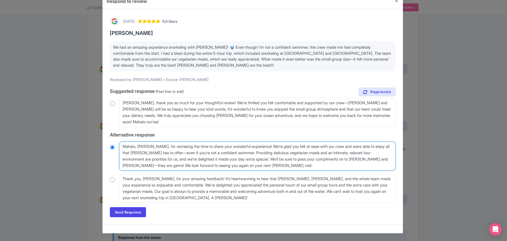
radio input "true"
type textarea "Mahalo, Prachi, for recotaking the time to share your wonderful experience! We’…"
radio input "true"
type textarea "Mahalo, Prachi, for recontaking the time to share your wonderful experience! We…"
radio input "true"
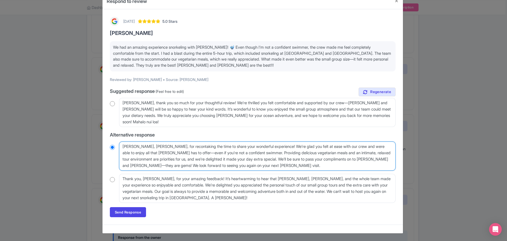
type textarea "Mahalo, Prachi, for recotaking the time to share your wonderful experience! We’…"
radio input "true"
type textarea "Mahalo, Prachi, for recogtaking the time to share your wonderful experience! We…"
radio input "true"
type textarea "Mahalo, Prachi, for recogntaking the time to share your wonderful experience! W…"
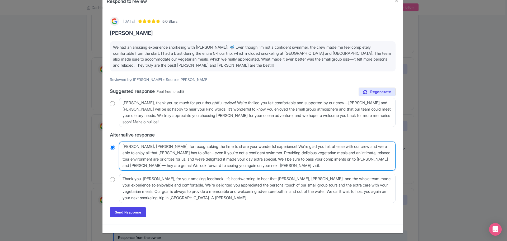
radio input "true"
type textarea "Mahalo, Prachi, for recognitaking the time to share your wonderful experience! …"
radio input "true"
type textarea "Mahalo, Prachi, for recogniztaking the time to share your wonderful experience!…"
radio input "true"
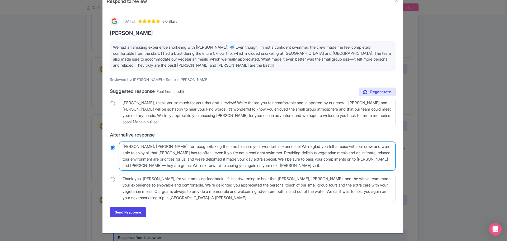
type textarea "Mahalo, Prachi, for recognizintaking the time to share your wonderful experienc…"
radio input "true"
type textarea "Mahalo, Prachi, for recognizingtaking the time to share your wonderful experien…"
radio input "true"
type textarea "Mahalo, Prachi, for recognizing taking the time to share your wonderful experie…"
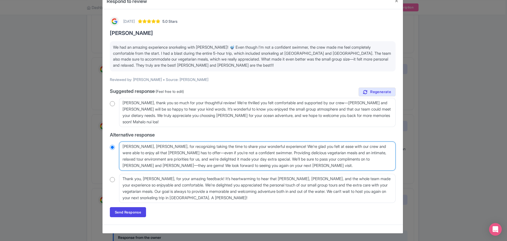
radio input "true"
type textarea "Mahalo, Prachi, for recognizing Etaking the time to share your wonderful experi…"
radio input "true"
type textarea "Mahalo, Prachi, for recognizing Emtaking the time to share your wonderful exper…"
radio input "true"
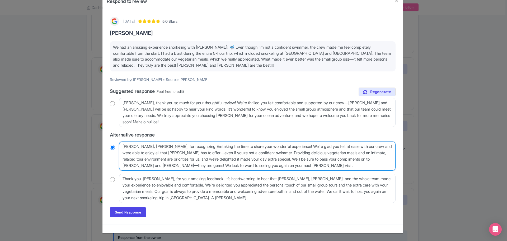
type textarea "Mahalo, Prachi, for recognizing Emitaking the time to share your wonderful expe…"
radio input "true"
type textarea "Mahalo, Prachi, for recognizing Emiltaking the time to share your wonderful exp…"
radio input "true"
type textarea "Mahalo, Prachi, for recognizing Emilytaking the time to share your wonderful ex…"
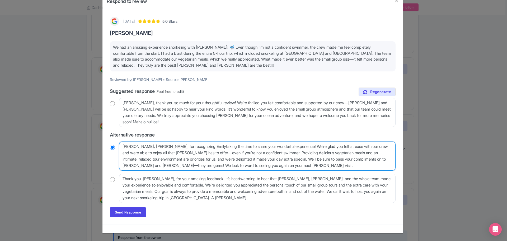
radio input "true"
type textarea "Mahalo, Prachi, for recognizing Emily ataking the time to share your wonderful …"
radio input "true"
type textarea "Mahalo, Prachi, for recognizing Emily antaking the time to share your wonderful…"
radio input "true"
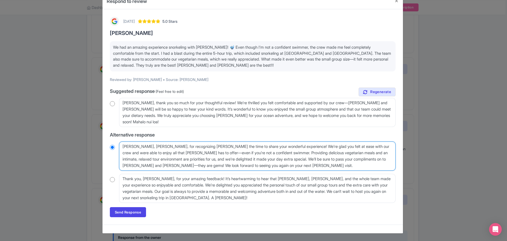
type textarea "Mahalo, Prachi, for recognizing Emily andtaking the time to share your wonderfu…"
radio input "true"
type textarea "Mahalo, Prachi, for recognizing Emily and taking the time to share your wonderf…"
radio input "true"
type textarea "Mahalo, Prachi, for recognizing Emily and Wtaking the time to share your wonder…"
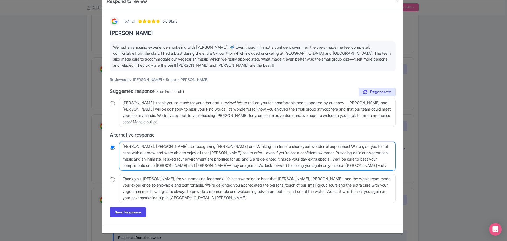
radio input "true"
type textarea "Mahalo, Prachi, for recognizing Emily and Whtaking the time to share your wonde…"
radio input "true"
type textarea "Mahalo, Prachi, for recognizing Emily and Whitaking the time to share your wond…"
radio input "true"
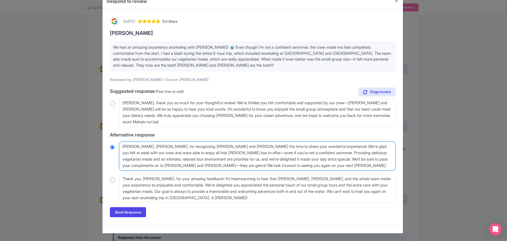
type textarea "Mahalo, Prachi, for recognizing Emily and Whittaking the time to share your won…"
radio input "true"
type textarea "Mahalo, Prachi, for recognizing Emily and Whitntaking the time to share your wo…"
radio input "true"
type textarea "Mahalo, Prachi, for recognizing Emily and Whitnetaking the time to share your w…"
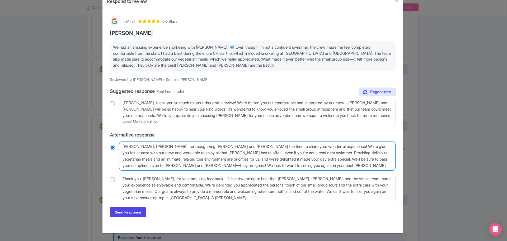
radio input "true"
type textarea "Mahalo, Prachi, for recognizing Emily and Whitneytaking the time to share your …"
radio input "true"
type textarea "Mahalo, Prachi, for recognizing Emily and Whitney taking the time to share your…"
radio input "true"
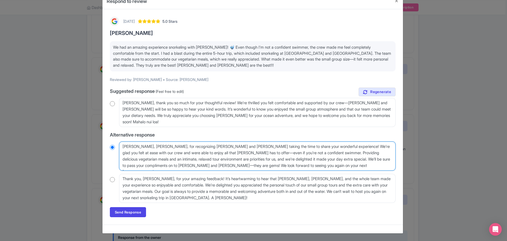
type textarea "Mahalo, Prachi, for recognizing Emily and Whitney itaking the time to share you…"
radio input "true"
type textarea "Mahalo, Prachi, for recognizing Emily and Whitney i taking the time to share yo…"
radio input "true"
type textarea "Mahalo, Prachi, for recognizing Emily and Whitney i ytaking the time to share y…"
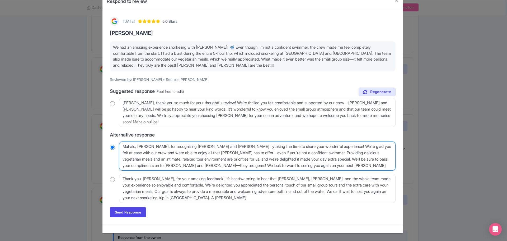
radio input "true"
type textarea "Mahalo, Prachi, for recognizing Emily and Whitney i youtaking the time to share…"
radio input "true"
type textarea "Mahalo, Prachi, for recognizing Emily and Whitney i yourtaking the time to shar…"
radio input "true"
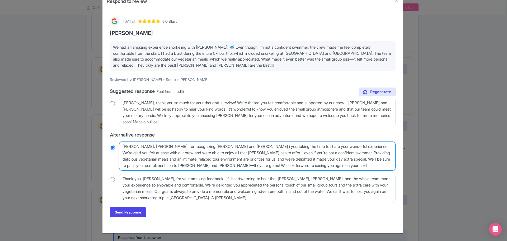
type textarea "Mahalo, Prachi, for recognizing Emily and Whitney i your taking the time to sha…"
radio input "true"
type textarea "Mahalo, Prachi, for recognizing Emily and Whitney i yourtaking the time to shar…"
radio input "true"
type textarea "Mahalo, Prachi, for recognizing Emily and Whitney i youtaking the time to share…"
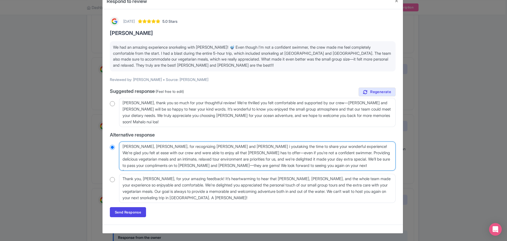
radio input "true"
type textarea "Mahalo, Prachi, for recognizing Emily and Whitney i yotaking the time to share …"
radio input "true"
type textarea "Mahalo, Prachi, for recognizing Emily and Whitney i ytaking the time to share y…"
radio input "true"
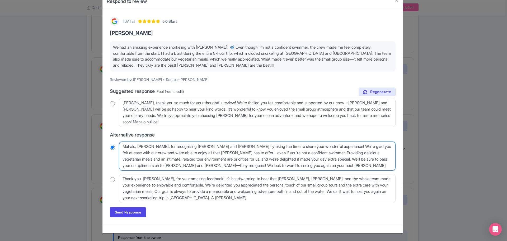
type textarea "Mahalo, Prachi, for recognizing Emily and Whitney i taking the time to share yo…"
radio input "true"
type textarea "Mahalo, Prachi, for recognizing Emily and Whitney itaking the time to share you…"
radio input "true"
type textarea "Mahalo, Prachi, for recognizing Emily and Whitney intaking the time to share yo…"
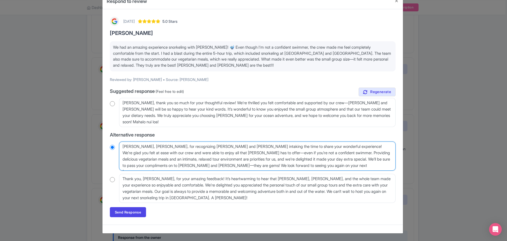
radio input "true"
type textarea "Mahalo, Prachi, for recognizing Emily and Whitney in ytaking the time to share …"
radio input "true"
type textarea "Mahalo, Prachi, for recognizing Emily and Whitney in youtaking the time to shar…"
radio input "true"
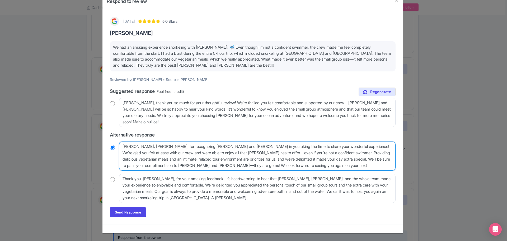
type textarea "Mahalo, Prachi, for recognizing Emily and Whitney in yourtaking the time to sha…"
radio input "true"
type textarea "Mahalo, Prachi, for recognizing Emily and Whitney in your rtaking the time to s…"
radio input "true"
type textarea "Mahalo, Prachi, for recognizing Emily and Whitney in your retaking the time to …"
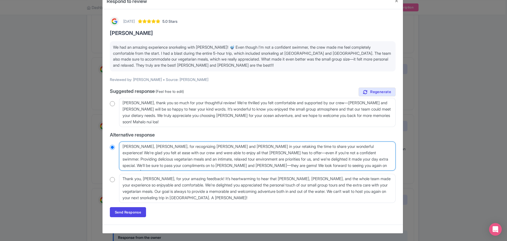
radio input "true"
type textarea "Mahalo, Prachi, for recognizing Emily and Whitney in your revtaking the time to…"
radio input "true"
type textarea "Mahalo, Prachi, for recognizing Emily and Whitney in your revitaking the time t…"
radio input "true"
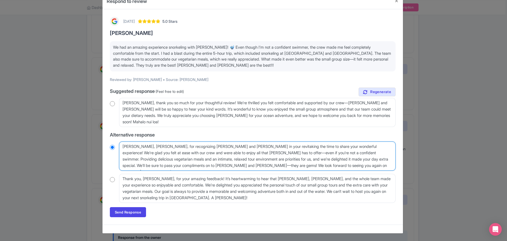
type textarea "Mahalo, Prachi, for recognizing Emily and Whitney in your revietaking the time …"
radio input "true"
type textarea "Mahalo, Prachi, for recognizing Emily and Whitney in your reviewtaking the time…"
radio input "true"
type textarea "Mahalo, Prachi, for recognizing Emily and Whitney in your review.taking the tim…"
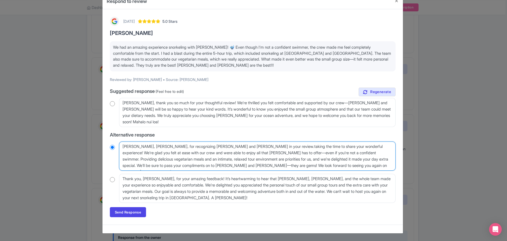
radio input "true"
type textarea "Mahalo, Prachi, for recognizing Emily and Whitney in your review. taking the ti…"
radio input "true"
type textarea "Mahalo, Prachi, for recognizing Emily and Whitney in your review. taking the ti…"
radio input "true"
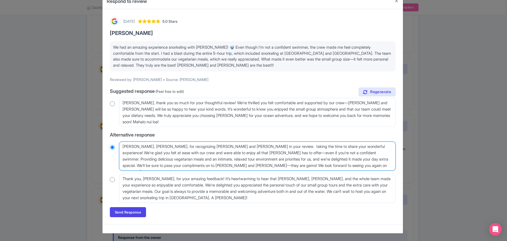
type textarea "Mahalo, Prachi, for recognizing Emily and Whitney in your review. Wtaking the t…"
radio input "true"
type textarea "Mahalo, Prachi, for recognizing Emily and Whitney in your review. Wetaking the …"
radio input "true"
type textarea "Mahalo, Prachi, for recognizing Emily and Whitney in your review. We'taking the…"
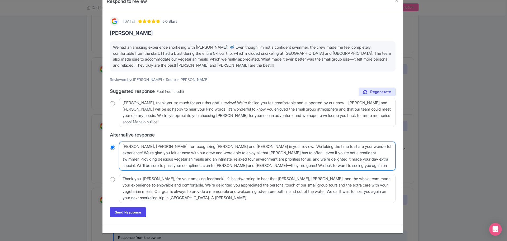
radio input "true"
type textarea "Mahalo, Prachi, for recognizing Emily and Whitney in your review. We'retaking t…"
radio input "true"
type textarea "Mahalo, Prachi, for recognizing Emily and Whitney in your review. We're taking …"
radio input "true"
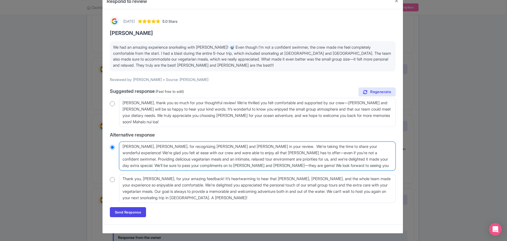
type textarea "Mahalo, Prachi, for recognizing Emily and Whitney in your review. We're gtaking…"
radio input "true"
type textarea "Mahalo, Prachi, for recognizing Emily and Whitney in your review. We're gltakin…"
radio input "true"
type textarea "Mahalo, Prachi, for recognizing Emily and Whitney in your review. We're glataki…"
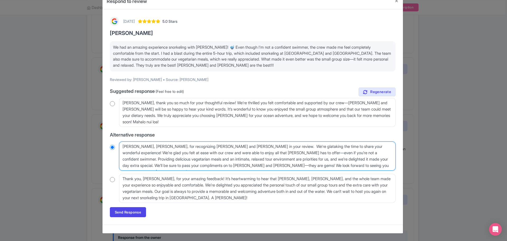
radio input "true"
type textarea "Mahalo, Prachi, for recognizing Emily and Whitney in your review. We're gladtak…"
radio input "true"
type textarea "Mahalo, Prachi, for recognizing Emily and Whitney in your review. We're glad yt…"
radio input "true"
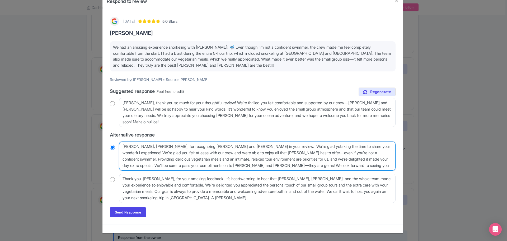
type textarea "Mahalo, Prachi, for recognizing Emily and Whitney in your review. We're glad yo…"
radio input "true"
type textarea "Mahalo, Prachi, for recognizing Emily and Whitney in your review. We're glad yo…"
radio input "true"
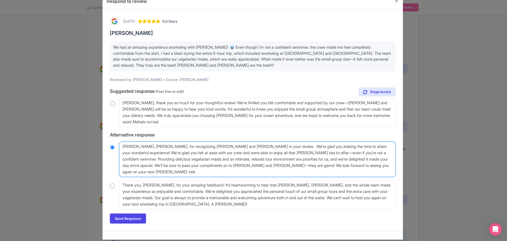
type textarea "Mahalo, Prachi, for recognizing Emily and Whitney in your review. We're glad yo…"
radio input "true"
type textarea "Mahalo, Prachi, for recognizing Emily and Whitney in your review. We're glad yo…"
radio input "true"
type textarea "Mahalo, Prachi, for recognizing Emily and Whitney in your review. We're glad yo…"
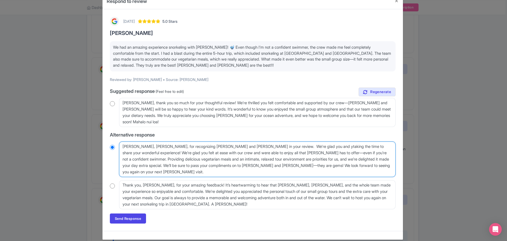
radio input "true"
type textarea "Mahalo, Prachi, for recognizing Emily and Whitney in your review. We're glad yo…"
radio input "true"
type textarea "Mahalo, Prachi, for recognizing Emily and Whitney in your review. We're glad yo…"
radio input "true"
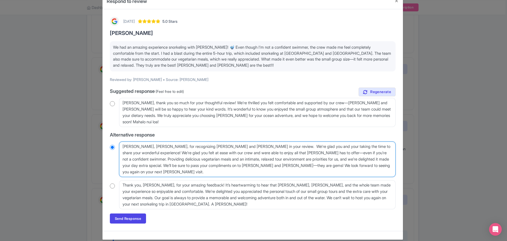
type textarea "Mahalo, Prachi, for recognizing Emily and Whitney in your review. We're glad yo…"
radio input "true"
type textarea "Mahalo, Prachi, for recognizing Emily and Whitney in your review. We're glad yo…"
radio input "true"
type textarea "Mahalo, Prachi, for recognizing Emily and Whitney in your review. We're glad yo…"
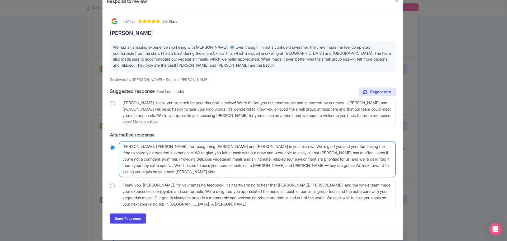
radio input "true"
type textarea "Mahalo, Prachi, for recognizing Emily and Whitney in your review. We're glad yo…"
radio input "true"
type textarea "Mahalo, Prachi, for recognizing Emily and Whitney in your review. We're glad yo…"
radio input "true"
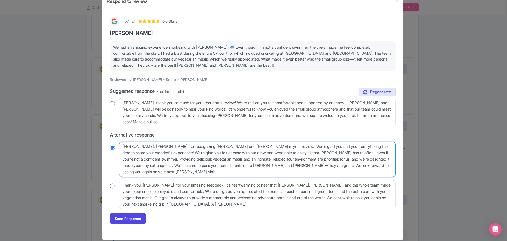
type textarea "Mahalo, Prachi, for recognizing Emily and Whitney in your review. We're glad yo…"
radio input "true"
type textarea "Mahalo, Prachi, for recognizing Emily and Whitney in your review. We're glad yo…"
radio input "true"
type textarea "Mahalo, Prachi, for recognizing Emily and Whitney in your review. We're glad yo…"
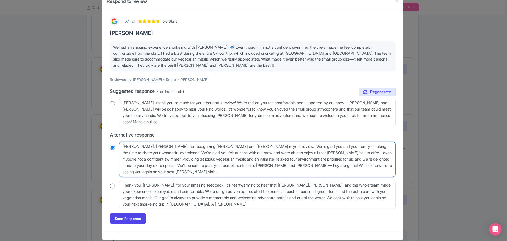
radio input "true"
type textarea "Mahalo, Prachi, for recognizing Emily and Whitney in your review. We're glad yo…"
radio input "true"
type textarea "Mahalo, Prachi, for recognizing Emily and Whitney in your review. We're glad yo…"
radio input "true"
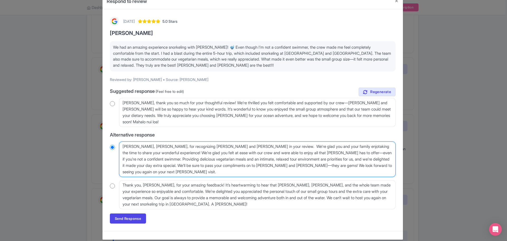
type textarea "Mahalo, Prachi, for recognizing Emily and Whitney in your review. We're glad yo…"
radio input "true"
type textarea "Mahalo, Prachi, for recognizing Emily and Whitney in your review. We're glad yo…"
radio input "true"
type textarea "Mahalo, Prachi, for recognizing Emily and Whitney in your review. We're glad yo…"
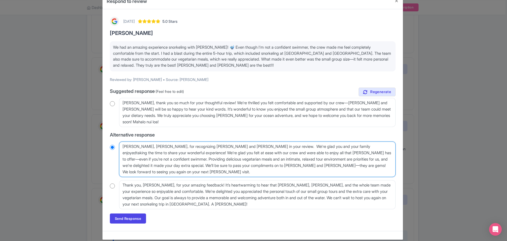
radio input "true"
type textarea "Mahalo, Prachi, for recognizing Emily and Whitney in your review. We're glad yo…"
radio input "true"
type textarea "Mahalo, Prachi, for recognizing Emily and Whitney in your review. We're glad yo…"
radio input "true"
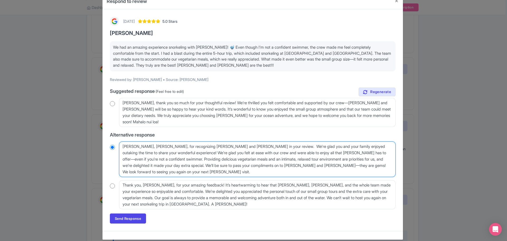
type textarea "Mahalo, Prachi, for recognizing Emily and Whitney in your review. We're glad yo…"
radio input "true"
type textarea "Mahalo, Prachi, for recognizing Emily and Whitney in your review. We're glad yo…"
radio input "true"
type textarea "Mahalo, Prachi, for recognizing Emily and Whitney in your review. We're glad yo…"
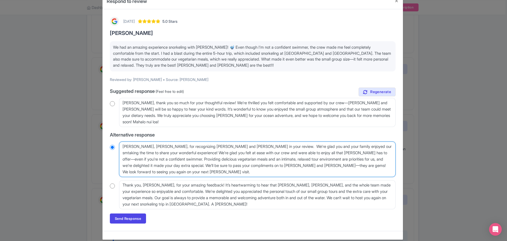
radio input "true"
type textarea "Mahalo, Prachi, for recognizing Emily and Whitney in your review. We're glad yo…"
radio input "true"
type textarea "Mahalo, Prachi, for recognizing Emily and Whitney in your review. We're glad yo…"
radio input "true"
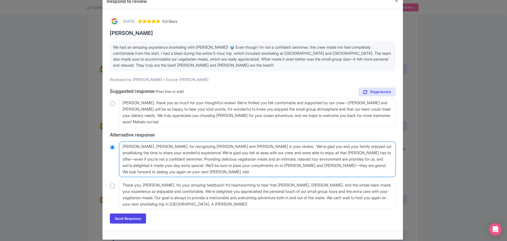
type textarea "Mahalo, Prachi, for recognizing Emily and Whitney in your review. We're glad yo…"
radio input "true"
type textarea "Mahalo, Prachi, for recognizing Emily and Whitney in your review. We're glad yo…"
radio input "true"
type textarea "Mahalo, Prachi, for recognizing Emily and Whitney in your review. We're glad yo…"
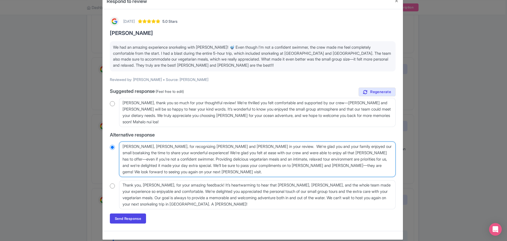
radio input "true"
type textarea "Mahalo, Prachi, for recognizing Emily and Whitney in your review. We're glad yo…"
radio input "true"
type textarea "Mahalo, Prachi, for recognizing Emily and Whitney in your review. We're glad yo…"
radio input "true"
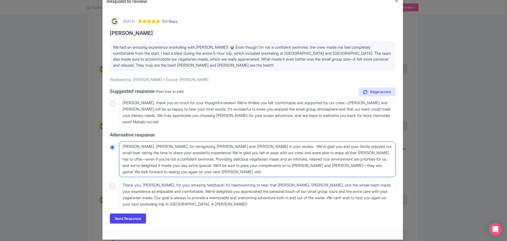
type textarea "Mahalo, Prachi, for recognizing Emily and Whitney in your review. We're glad yo…"
radio input "true"
type textarea "Mahalo, Prachi, for recognizing Emily and Whitney in your review. We're glad yo…"
radio input "true"
type textarea "Mahalo, Prachi, for recognizing Emily and Whitney in your review. We're glad yo…"
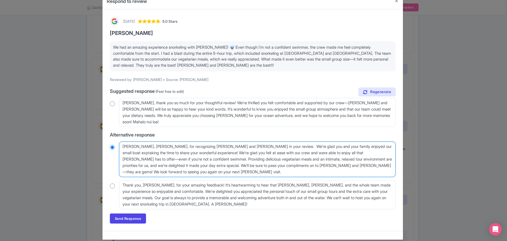
radio input "true"
type textarea "Mahalo, Prachi, for recognizing Emily and Whitney in your review. We're glad yo…"
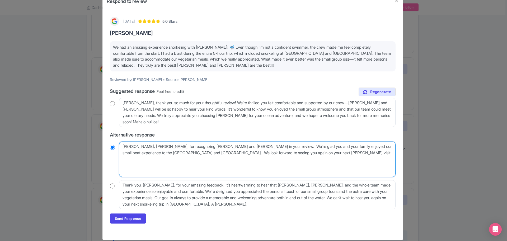
scroll to position [2, 0]
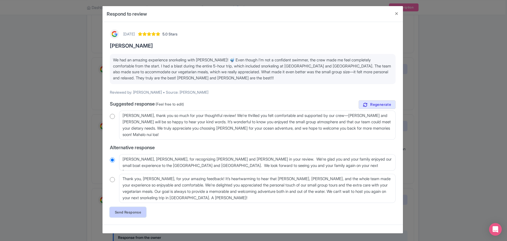
click at [124, 211] on link "Send Response" at bounding box center [128, 212] width 36 height 10
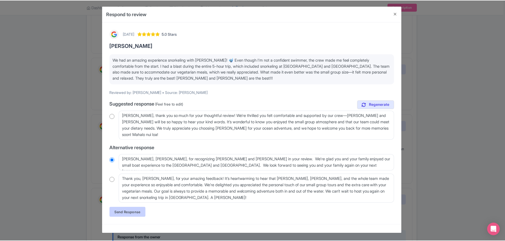
scroll to position [0, 0]
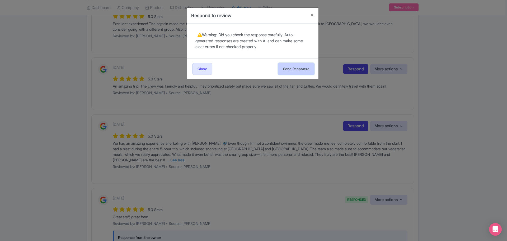
click at [291, 67] on button "Send Response" at bounding box center [296, 69] width 36 height 12
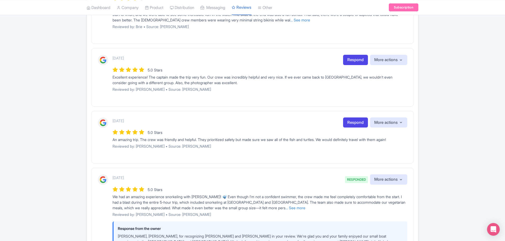
scroll to position [317, 0]
click at [352, 122] on link "Respond" at bounding box center [355, 122] width 25 height 10
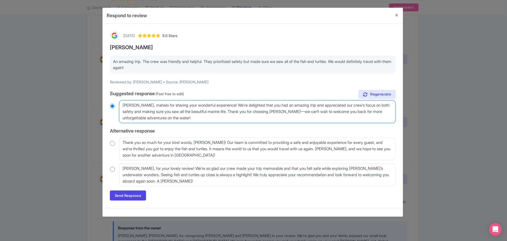
click at [165, 104] on textarea "[PERSON_NAME], mahalo for sharing your wonderful experience! We’re delighted th…" at bounding box center [257, 111] width 276 height 23
radio input "true"
type textarea "[PERSON_NAME], mahalo for sharing your wonderful experience! We’re delighted th…"
radio input "true"
type textarea "[PERSON_NAME], mahalo for sharing your wonderful experience! We’re delighted th…"
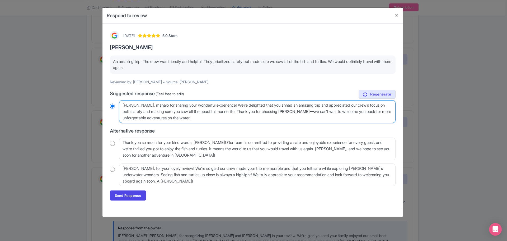
radio input "true"
type textarea "[PERSON_NAME], mahalo for sharing your wonderful experience! We’re delighted th…"
radio input "true"
type textarea "[PERSON_NAME], mahalo for sharing your wonderful experience! We’re delighted th…"
radio input "true"
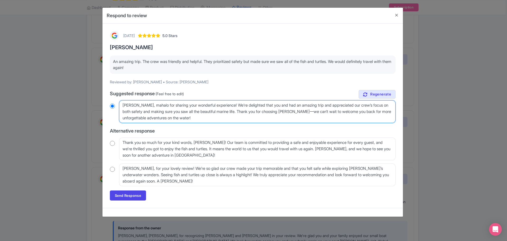
type textarea "[PERSON_NAME], mahalo for sharing your wonderful experience! We’re delighted th…"
radio input "true"
type textarea "[PERSON_NAME], mahalo for sharing your wonderful experience! We’re delighted th…"
radio input "true"
type textarea "[PERSON_NAME], mahalo for sharing your wonderful experience! We’re delighted th…"
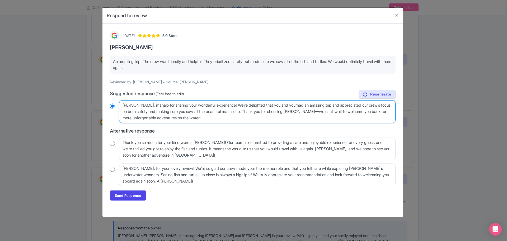
radio input "true"
type textarea "[PERSON_NAME], mahalo for sharing your wonderful experience! We’re delighted th…"
radio input "true"
type textarea "[PERSON_NAME], mahalo for sharing your wonderful experience! We’re delighted th…"
radio input "true"
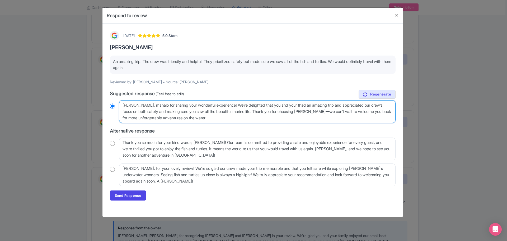
type textarea "[PERSON_NAME], mahalo for sharing your wonderful experience! We’re delighted th…"
radio input "true"
type textarea "[PERSON_NAME], mahalo for sharing your wonderful experience! We’re delighted th…"
radio input "true"
type textarea "[PERSON_NAME], mahalo for sharing your wonderful experience! We’re delighted th…"
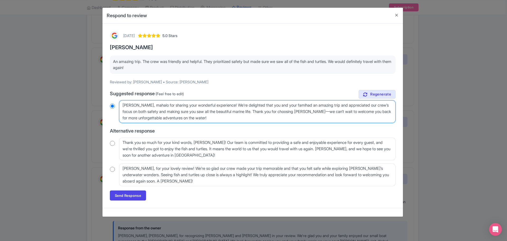
radio input "true"
type textarea "[PERSON_NAME], mahalo for sharing your wonderful experience! We’re delighted th…"
radio input "true"
type textarea "[PERSON_NAME], mahalo for sharing your wonderful experience! We’re delighted th…"
radio input "true"
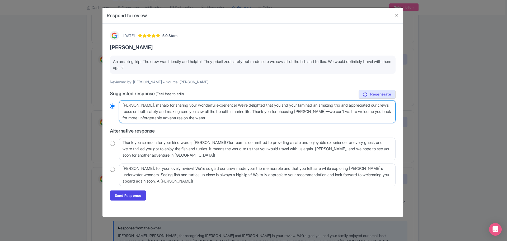
type textarea "[PERSON_NAME], mahalo for sharing your wonderful experience! We’re delighted th…"
radio input "true"
type textarea "[PERSON_NAME], mahalo for sharing your wonderful experience! We’re delighted th…"
radio input "true"
type textarea "[PERSON_NAME], mahalo for sharing your wonderful experience! We’re delighted th…"
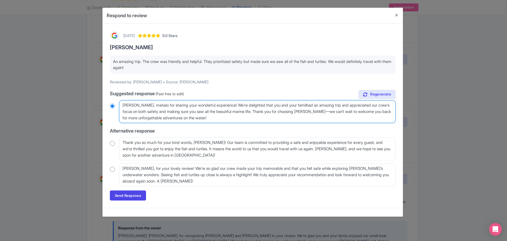
radio input "true"
type textarea "[PERSON_NAME], mahalo for sharing your wonderful experience! We’re delighted th…"
radio input "true"
type textarea "[PERSON_NAME], mahalo for sharing your wonderful experience! We’re delighted th…"
radio input "true"
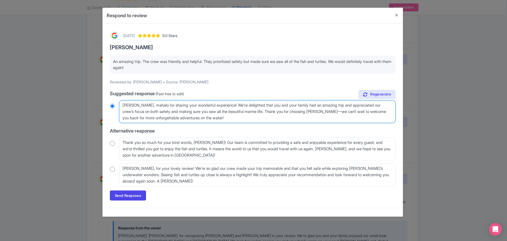
type textarea "Aloha Christina, mahalo for sharing your wonderful experience! We’re delighted …"
radio input "true"
type textarea "Aloha Christina, mahalo for sharing your wonderful experience! We’re delighted …"
radio input "true"
type textarea "Aloha Christina, mahalo for sharing your wonderful experience! We’re delighted …"
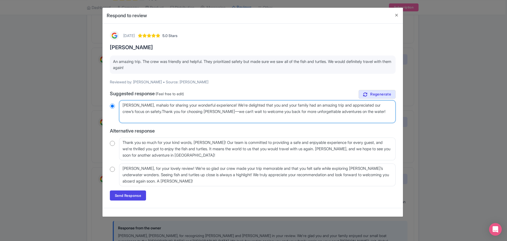
radio input "true"
type textarea "Aloha Christina, mahalo for sharing your wonderful experience! We’re delighted …"
radio input "true"
type textarea "Aloha Christina, mahalo for sharing your wonderful experience! We’re delighted …"
radio input "true"
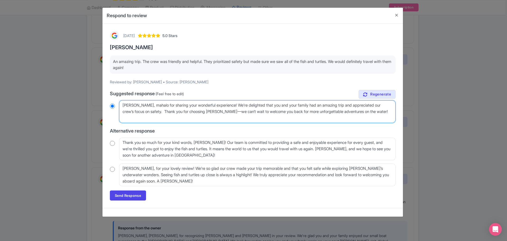
type textarea "Aloha Christina, mahalo for sharing your wonderful experience! We’re delighted …"
radio input "true"
type textarea "Aloha Christina, mahalo for sharing your wonderful experience! We’re delighted …"
radio input "true"
type textarea "Aloha Christina, mahalo for sharing your wonderful experience! We’re delighted …"
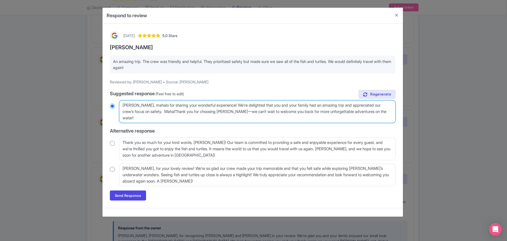
radio input "true"
type textarea "Aloha Christina, mahalo for sharing your wonderful experience! We’re delighted …"
radio input "true"
type textarea "Aloha Christina, mahalo for sharing your wonderful experience! We’re delighted …"
radio input "true"
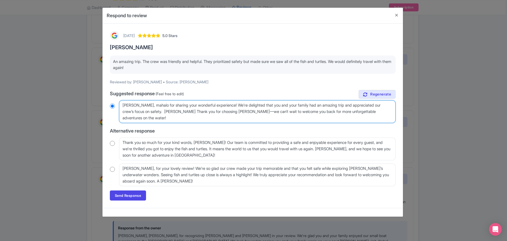
type textarea "Aloha Christina, mahalo for sharing your wonderful experience! We’re delighted …"
radio input "true"
type textarea "Aloha Christina, mahalo for sharing your wonderful experience! We’re delighted …"
radio input "true"
type textarea "Aloha Christina, mahalo for sharing your wonderful experience! We’re delighted …"
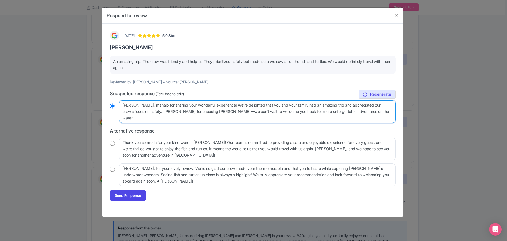
radio input "true"
type textarea "Aloha Christina, mahalo for sharing your wonderful experience! We’re delighted …"
radio input "true"
type textarea "Aloha Christina, mahalo for sharing your wonderful experience! We’re delighted …"
radio input "true"
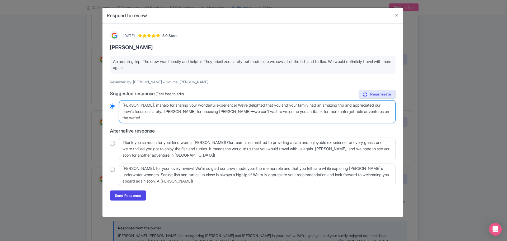
type textarea "Aloha Christina, mahalo for sharing your wonderful experience! We’re delighted …"
radio input "true"
type textarea "Aloha Christina, mahalo for sharing your wonderful experience! We’re delighted …"
radio input "true"
type textarea "Aloha Christina, mahalo for sharing your wonderful experience! We’re delighted …"
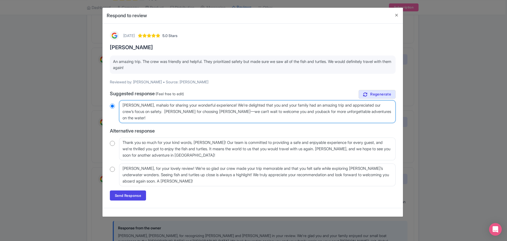
radio input "true"
type textarea "Aloha Christina, mahalo for sharing your wonderful experience! We’re delighted …"
radio input "true"
type textarea "Aloha Christina, mahalo for sharing your wonderful experience! We’re delighted …"
radio input "true"
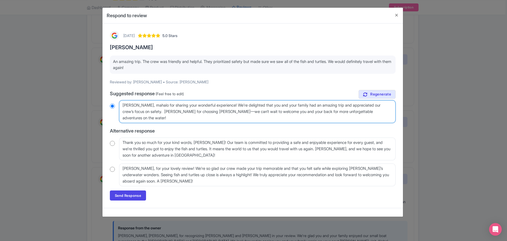
type textarea "Aloha Christina, mahalo for sharing your wonderful experience! We’re delighted …"
radio input "true"
type textarea "Aloha Christina, mahalo for sharing your wonderful experience! We’re delighted …"
radio input "true"
type textarea "Aloha Christina, mahalo for sharing your wonderful experience! We’re delighted …"
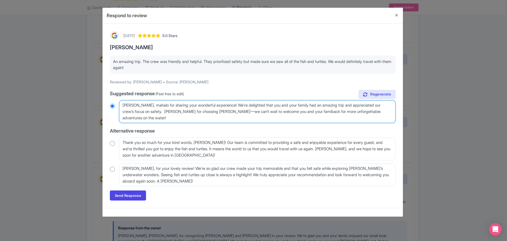
radio input "true"
type textarea "Aloha Christina, mahalo for sharing your wonderful experience! We’re delighted …"
radio input "true"
type textarea "Aloha Christina, mahalo for sharing your wonderful experience! We’re delighted …"
radio input "true"
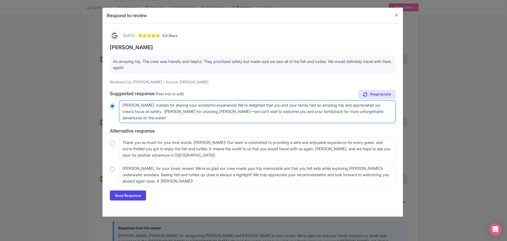
type textarea "[PERSON_NAME], mahalo for sharing your wonderful experience! We’re delighted th…"
radio input "true"
type textarea "[PERSON_NAME], mahalo for sharing your wonderful experience! We’re delighted th…"
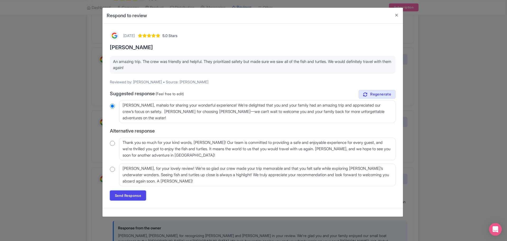
click at [131, 192] on link "Send Response" at bounding box center [128, 195] width 36 height 10
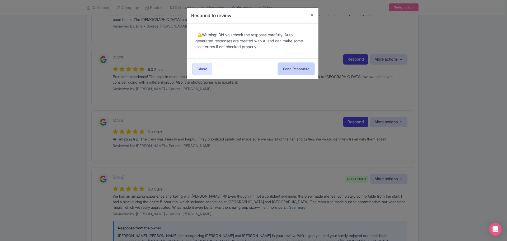
click at [294, 63] on button "Send Response" at bounding box center [296, 69] width 36 height 12
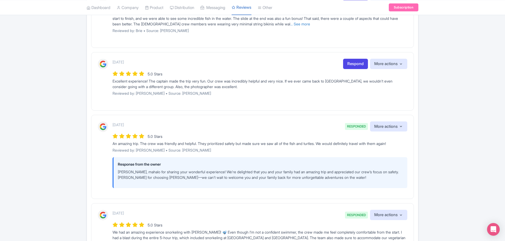
scroll to position [317, 0]
